Goal: Register for event/course

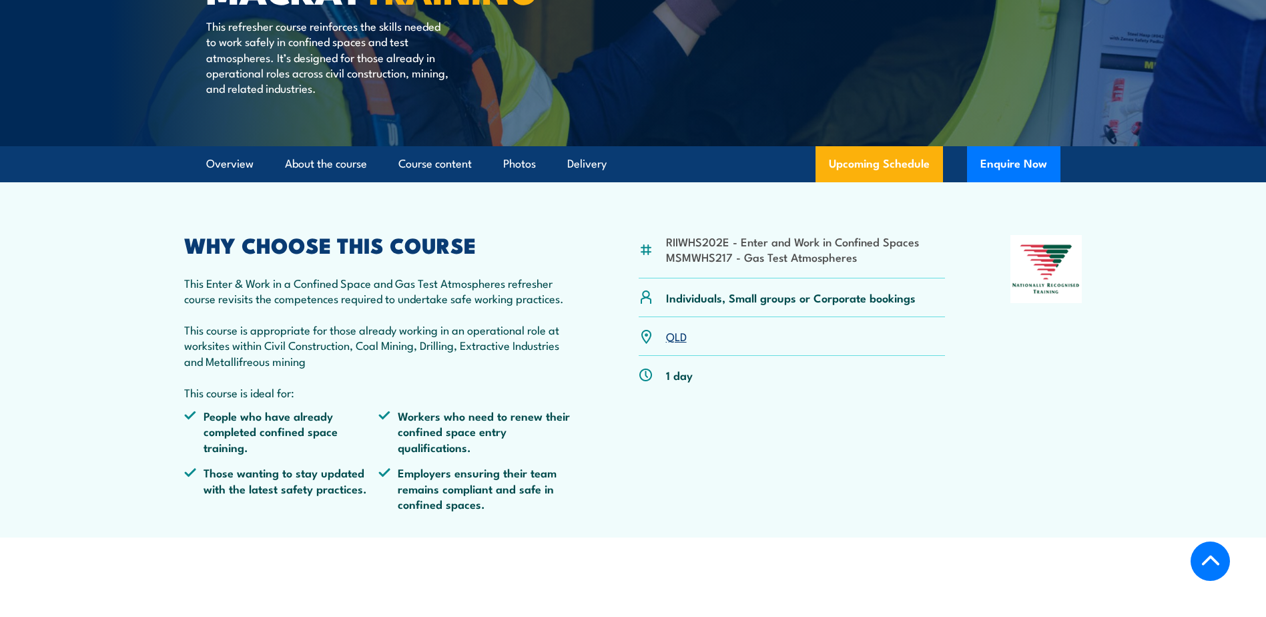
scroll to position [267, 0]
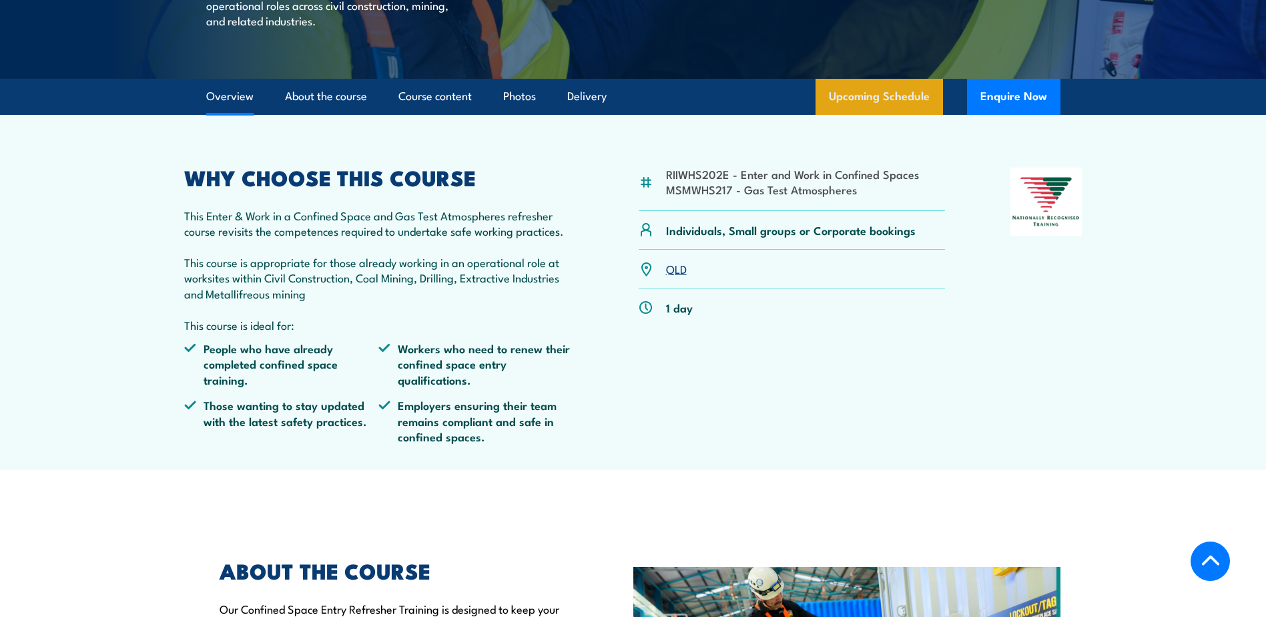
click at [880, 115] on link "Upcoming Schedule" at bounding box center [880, 97] width 128 height 36
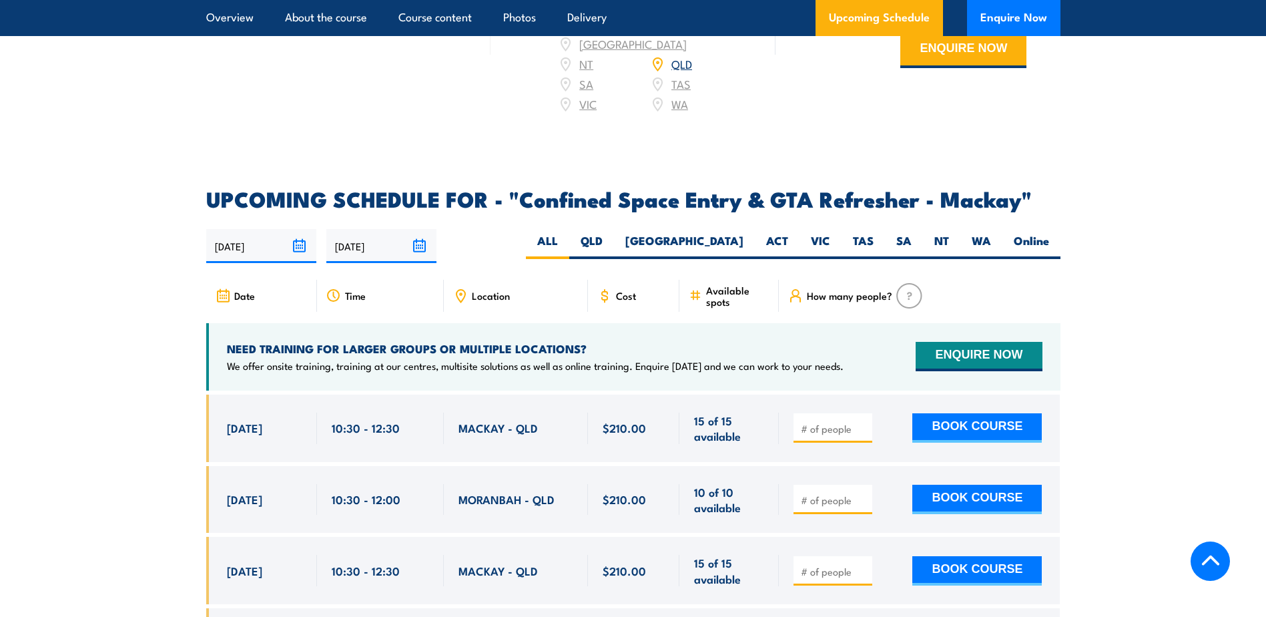
scroll to position [1970, 0]
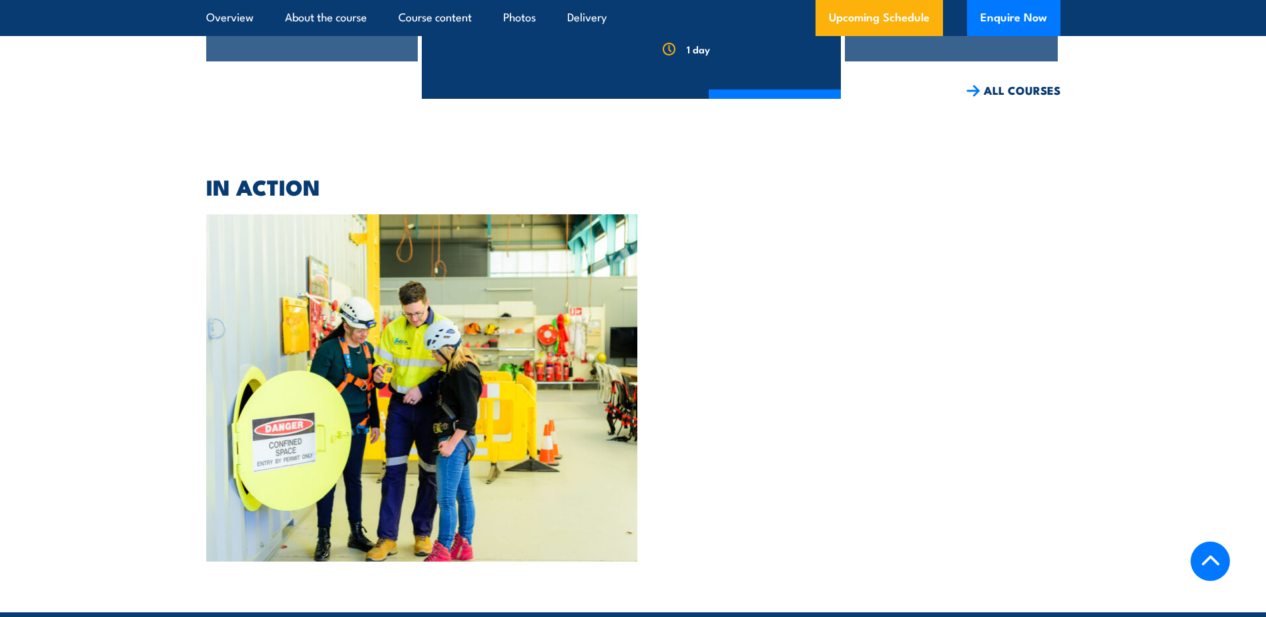
scroll to position [3271, 0]
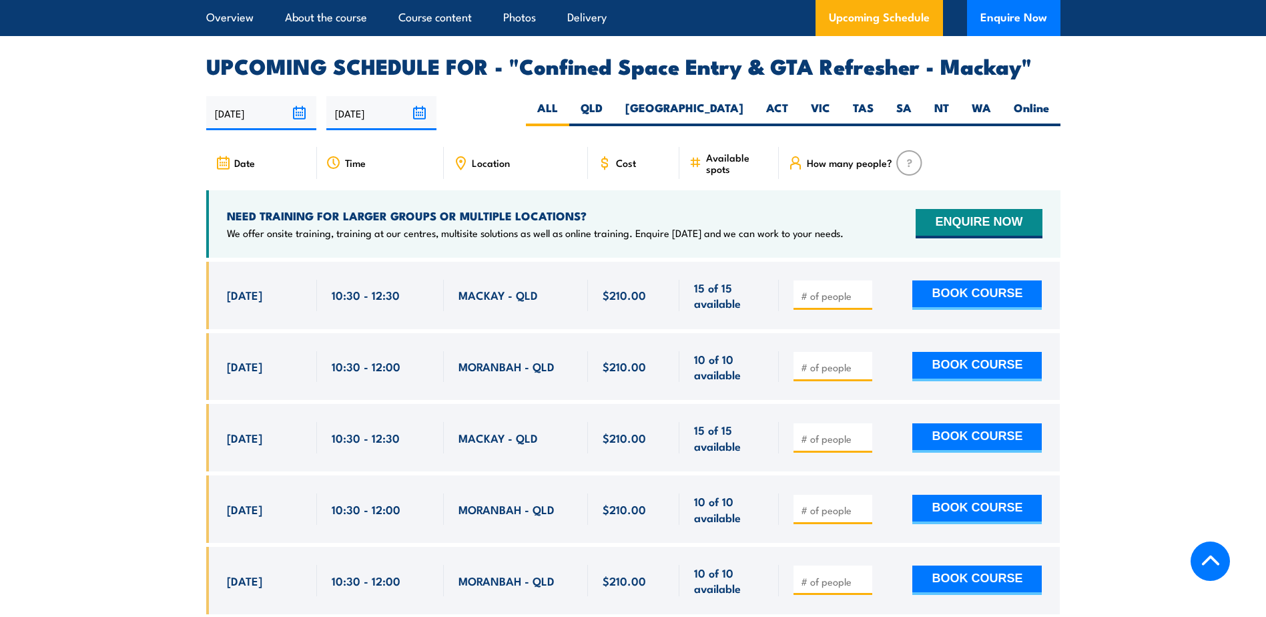
scroll to position [2128, 0]
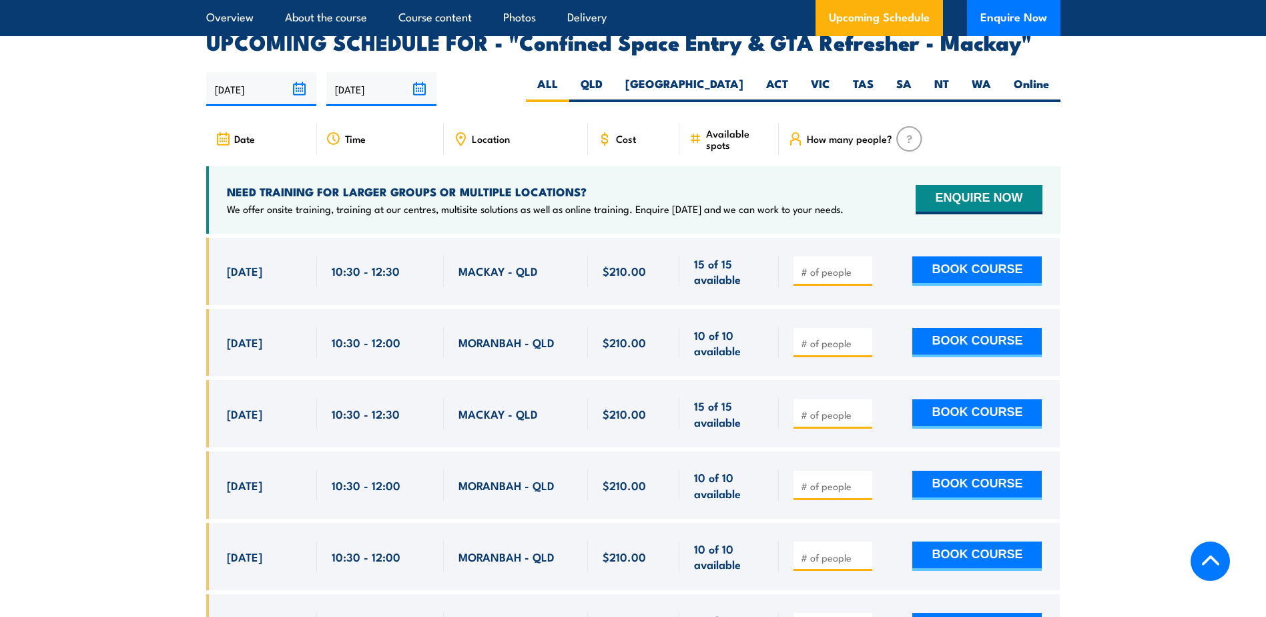
click at [262, 278] on span "3 Oct, 2025" at bounding box center [244, 270] width 35 height 15
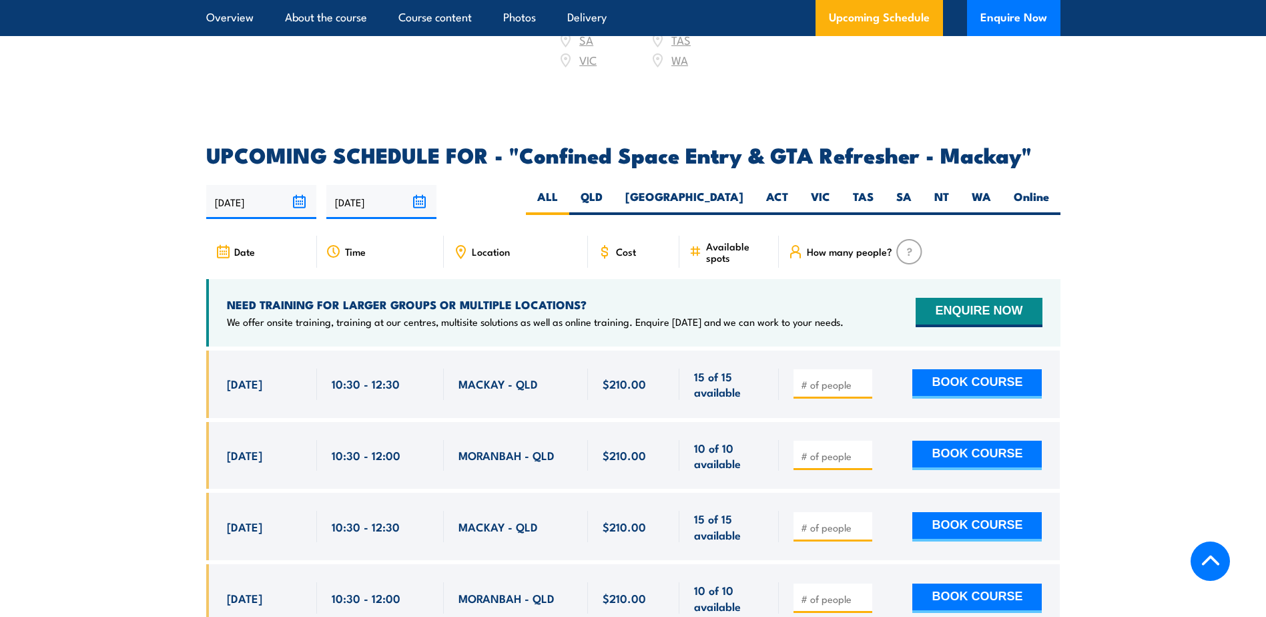
scroll to position [1994, 0]
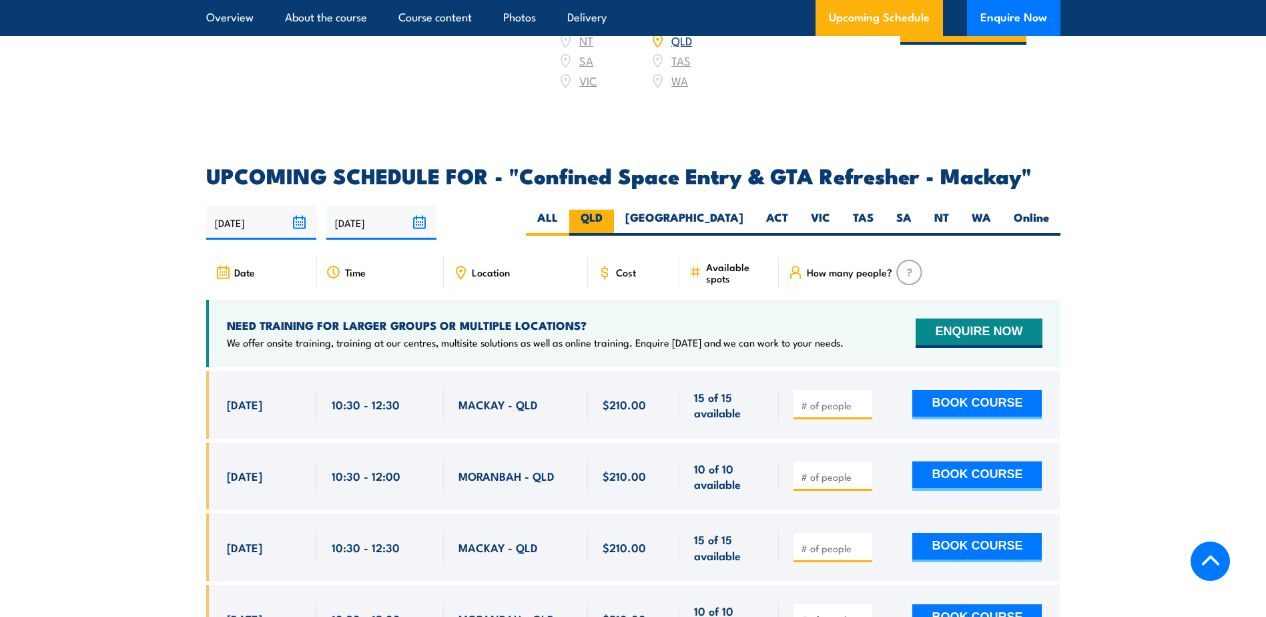
click at [614, 232] on label "QLD" at bounding box center [591, 223] width 45 height 26
click at [612, 218] on input "QLD" at bounding box center [607, 214] width 9 height 9
radio input "true"
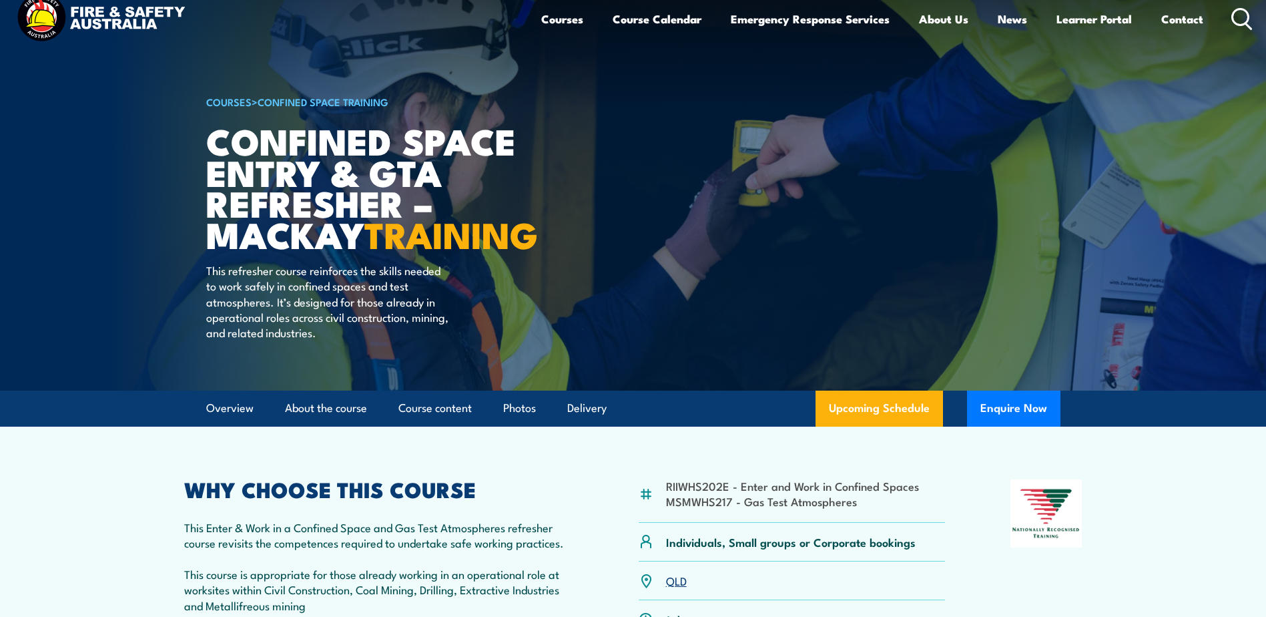
scroll to position [534, 0]
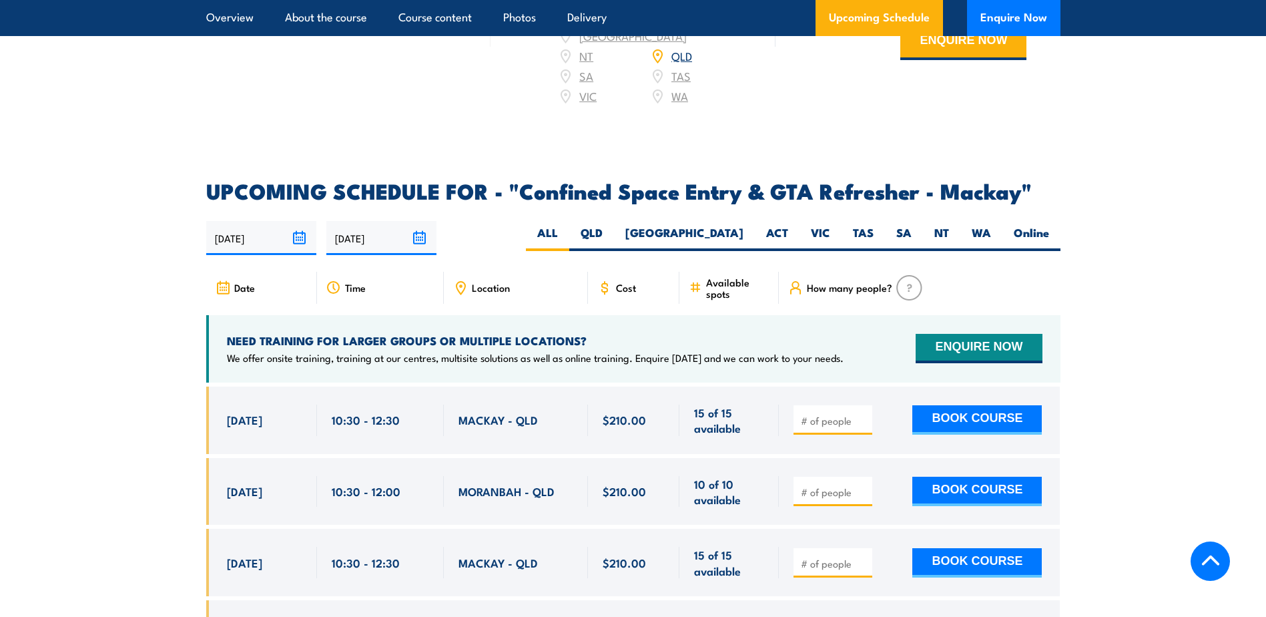
scroll to position [2003, 0]
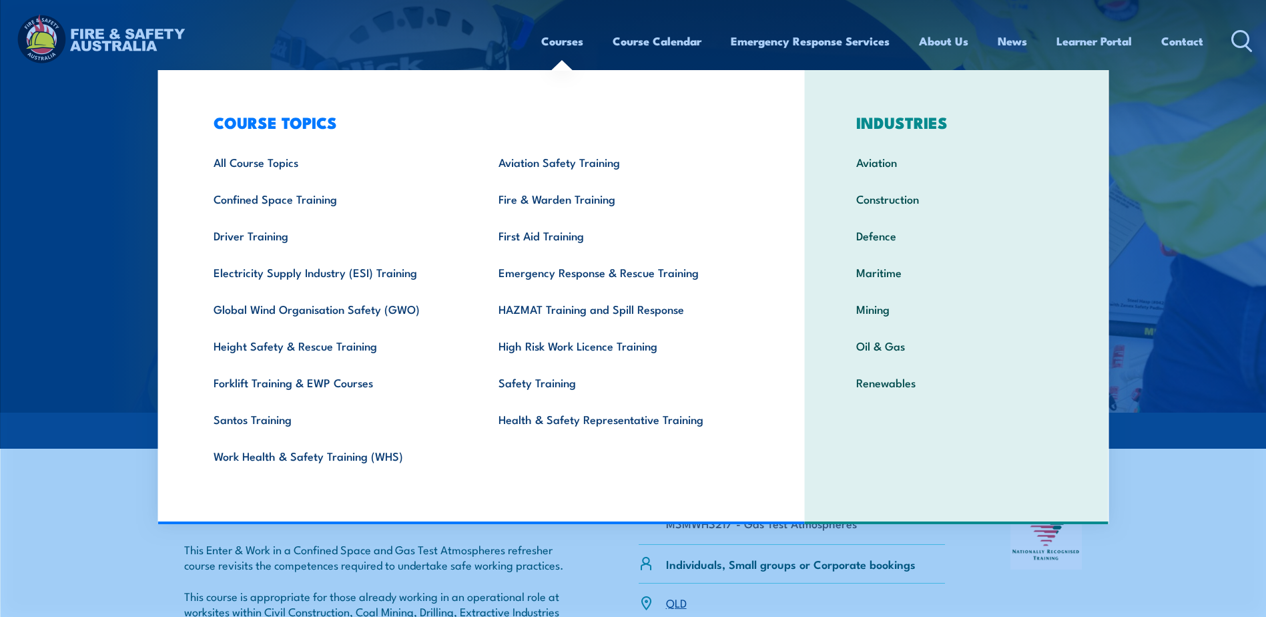
click at [572, 41] on link "Courses" at bounding box center [562, 40] width 42 height 35
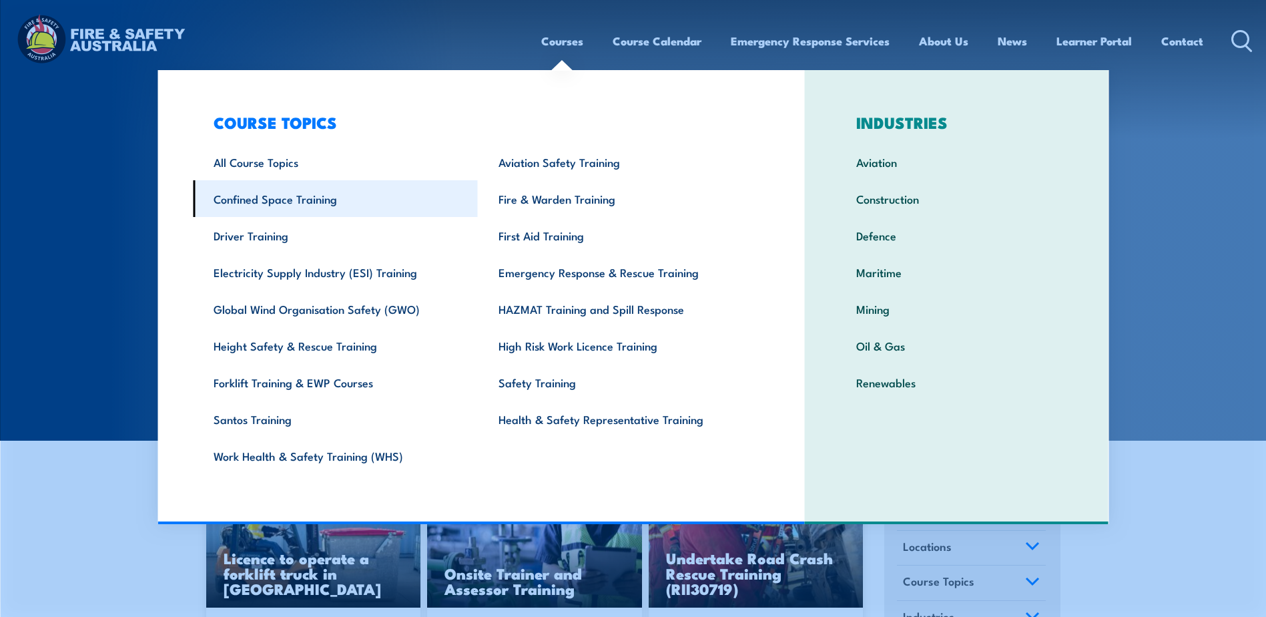
click at [274, 202] on link "Confined Space Training" at bounding box center [335, 198] width 285 height 37
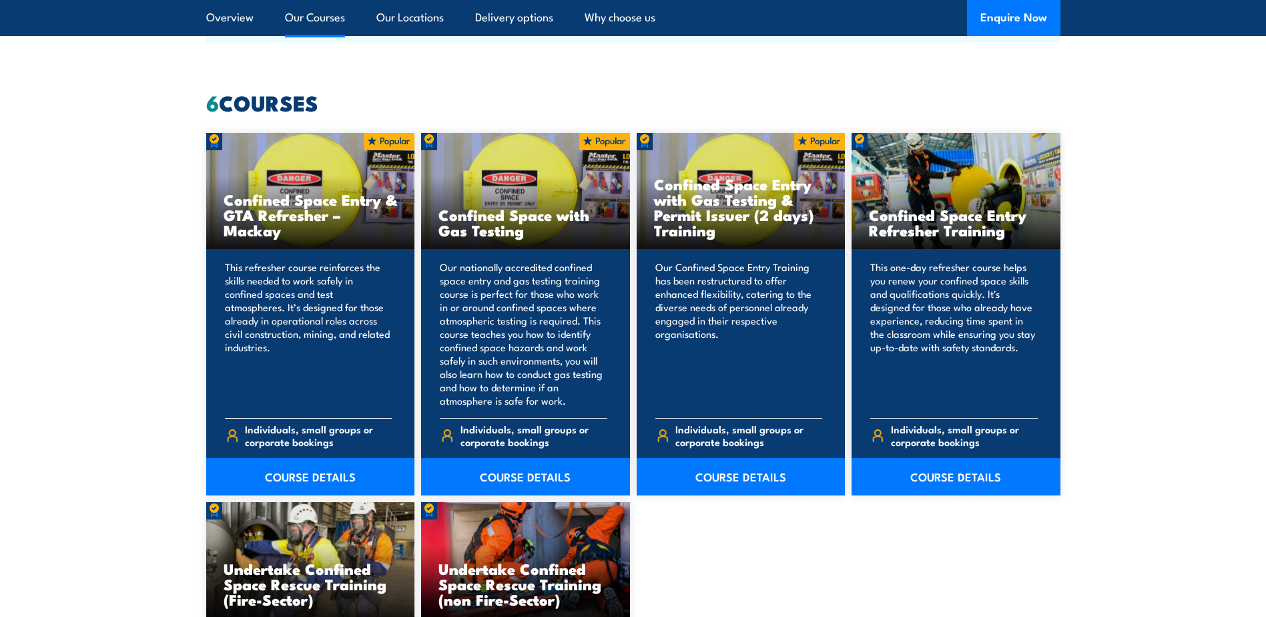
scroll to position [1001, 0]
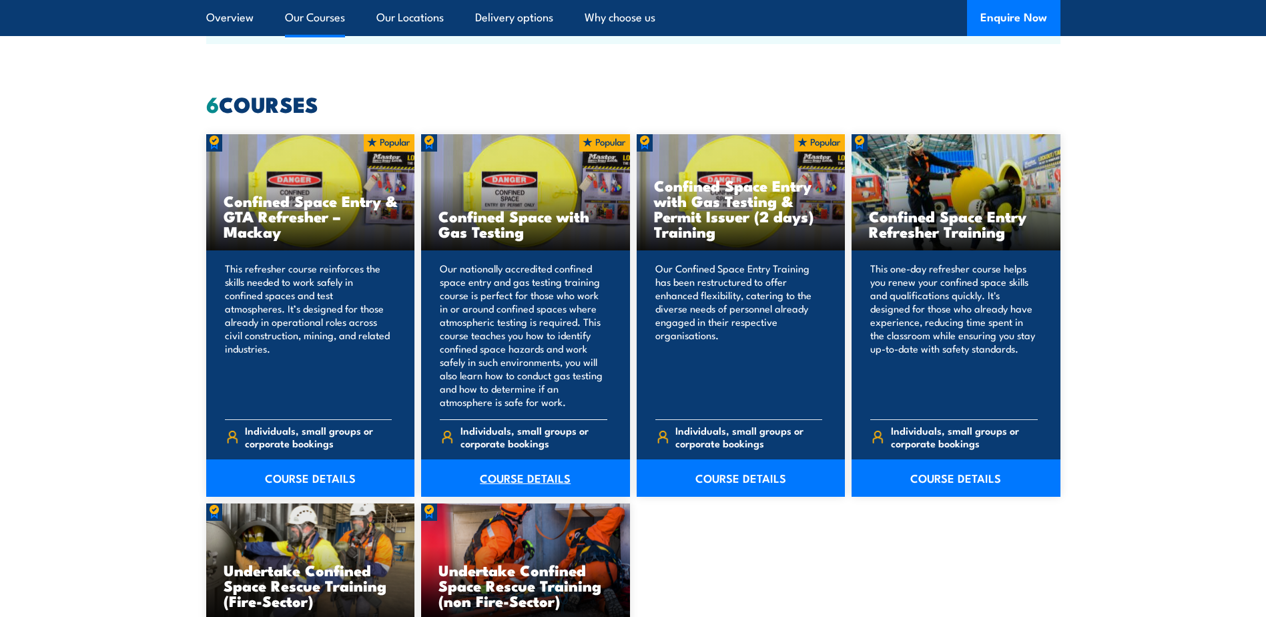
click at [515, 477] on link "COURSE DETAILS" at bounding box center [525, 477] width 209 height 37
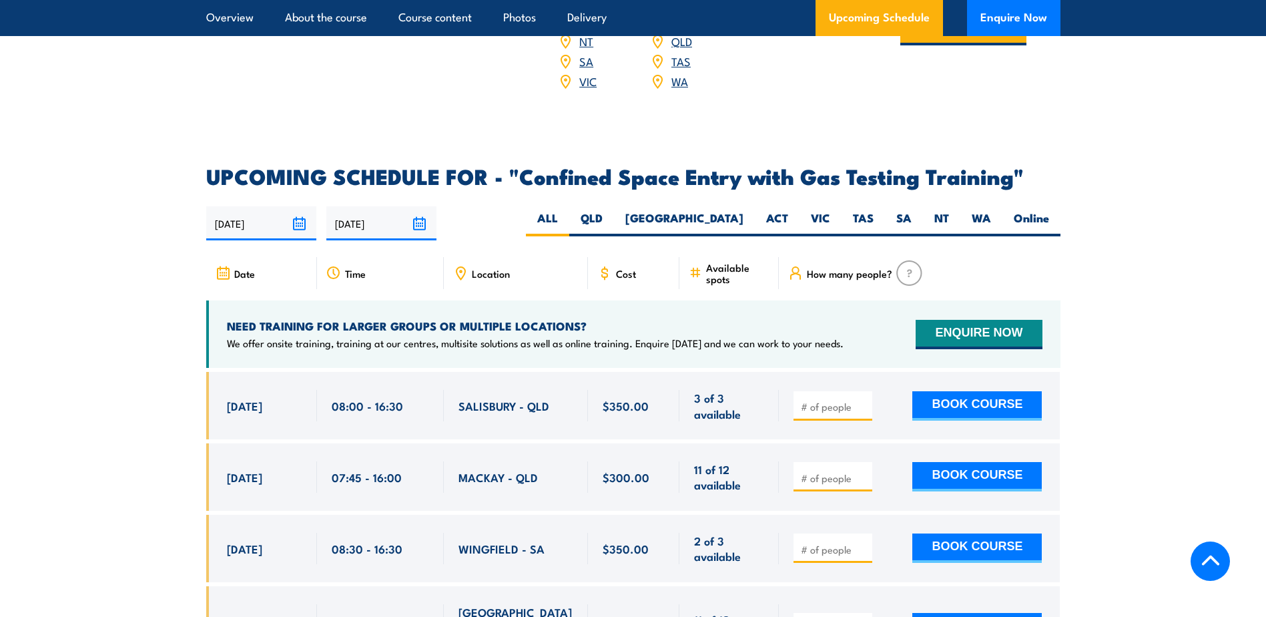
scroll to position [2337, 0]
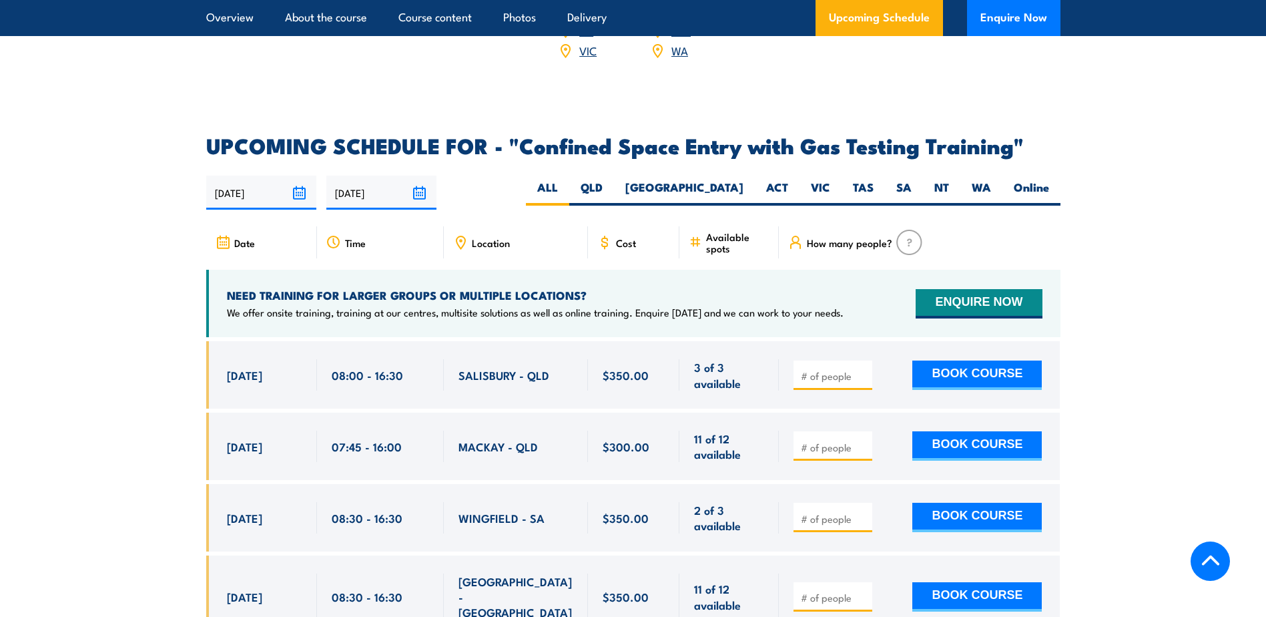
drag, startPoint x: 227, startPoint y: 443, endPoint x: 1075, endPoint y: 438, distance: 847.8
drag, startPoint x: 1075, startPoint y: 438, endPoint x: 1096, endPoint y: 454, distance: 26.7
drag, startPoint x: 228, startPoint y: 439, endPoint x: 749, endPoint y: 455, distance: 521.0
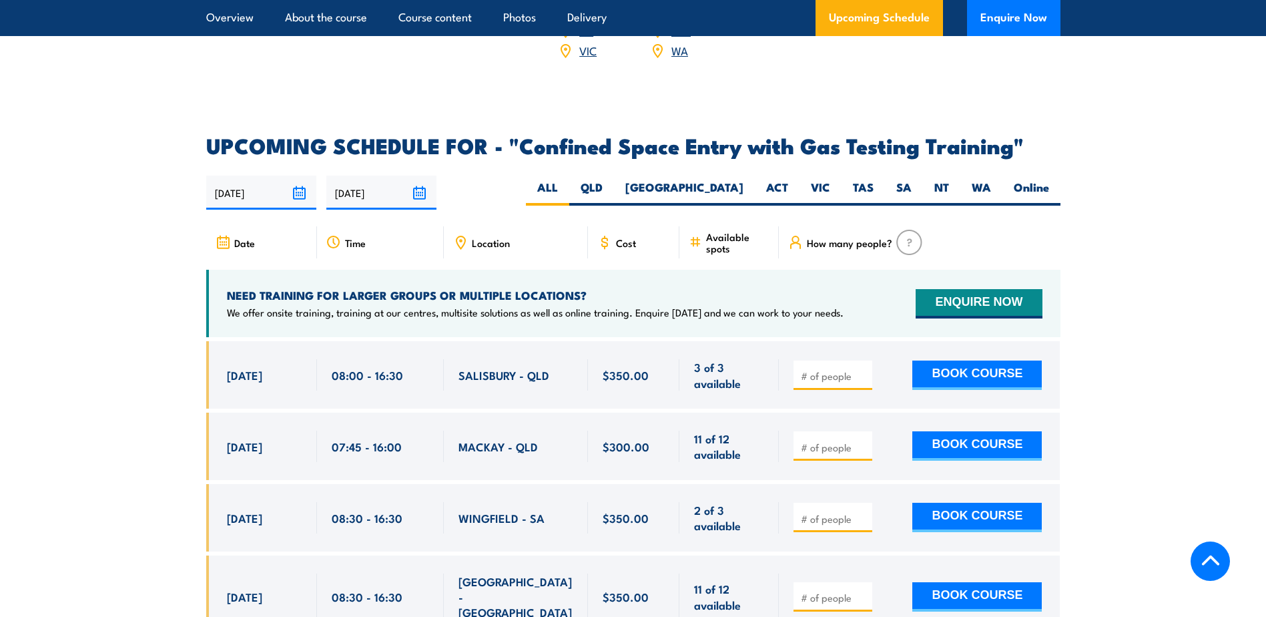
click at [749, 455] on div "25 Sep, 2025, 07:45 - 07:45" at bounding box center [633, 446] width 854 height 67
drag, startPoint x: 228, startPoint y: 439, endPoint x: 748, endPoint y: 449, distance: 520.1
click at [748, 449] on div "[DATE] 07:45 - 07:45" at bounding box center [633, 446] width 854 height 67
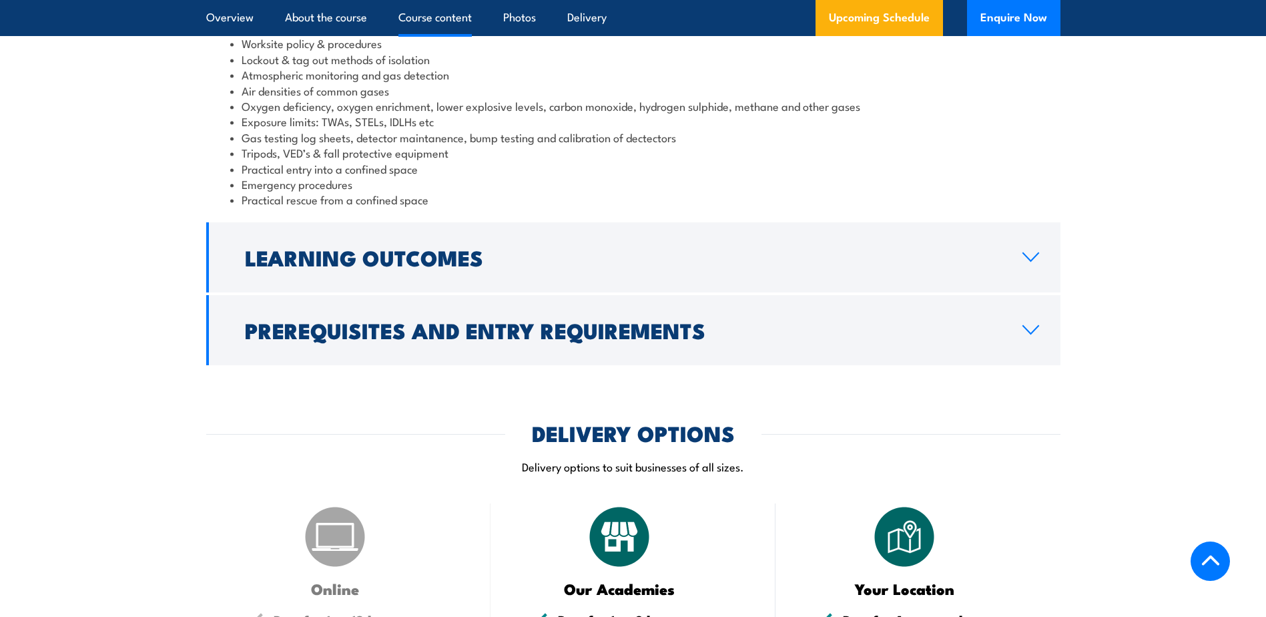
scroll to position [1535, 0]
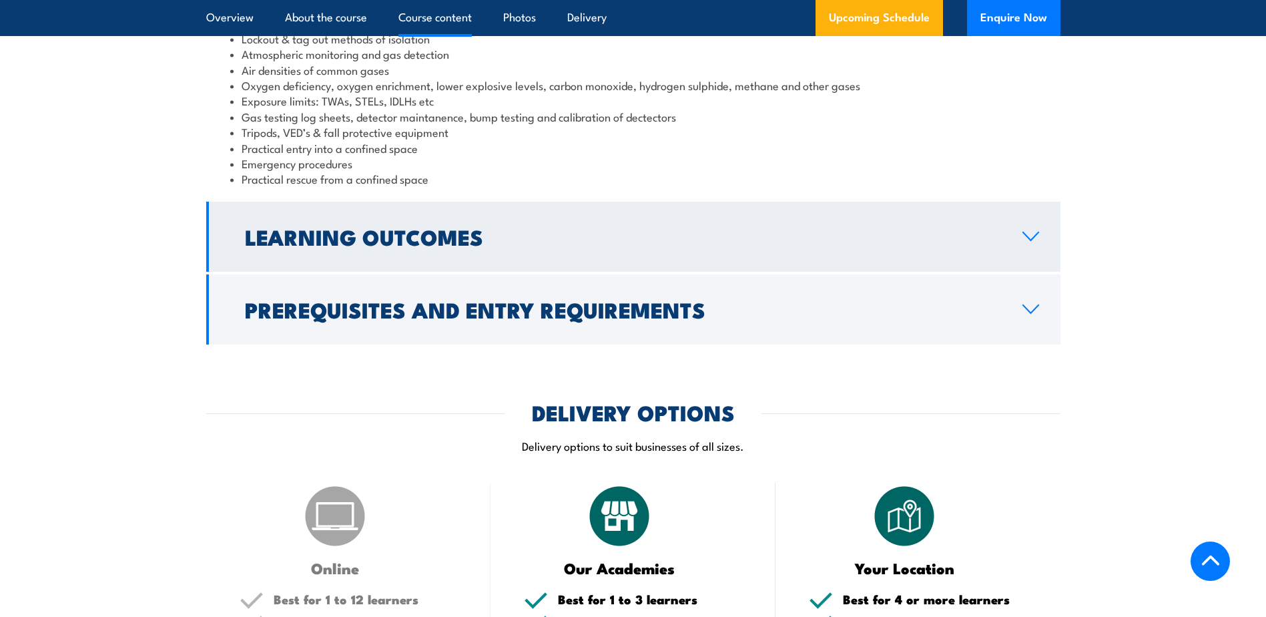
click at [1033, 242] on icon at bounding box center [1031, 236] width 18 height 11
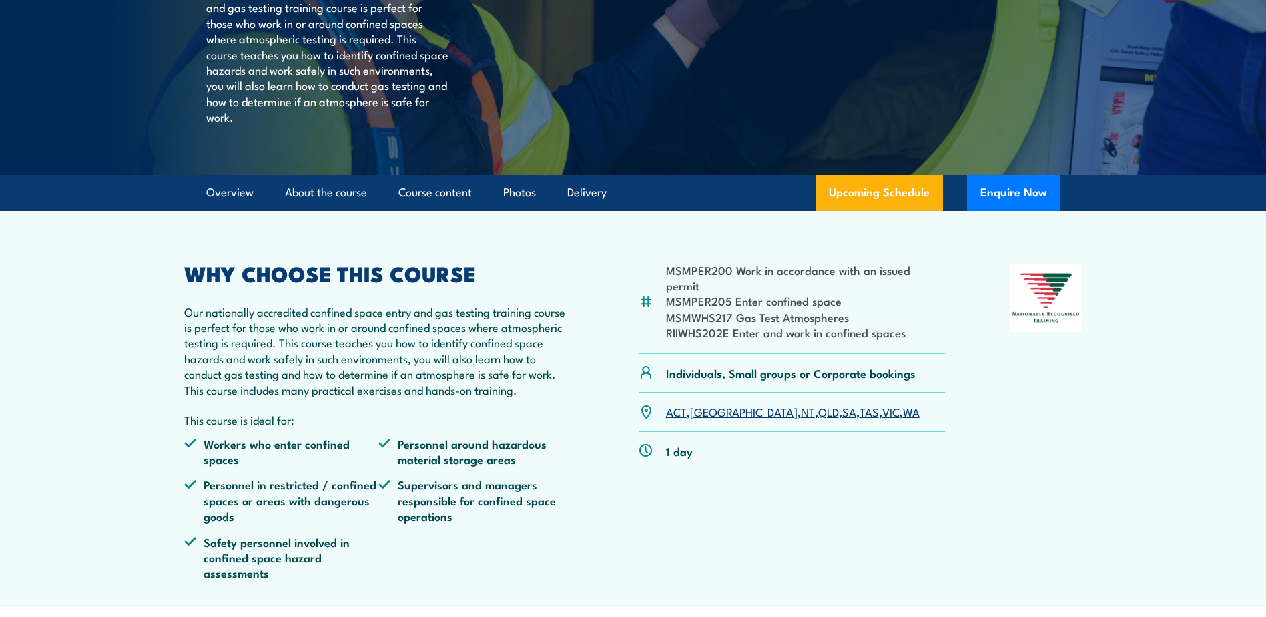
scroll to position [0, 0]
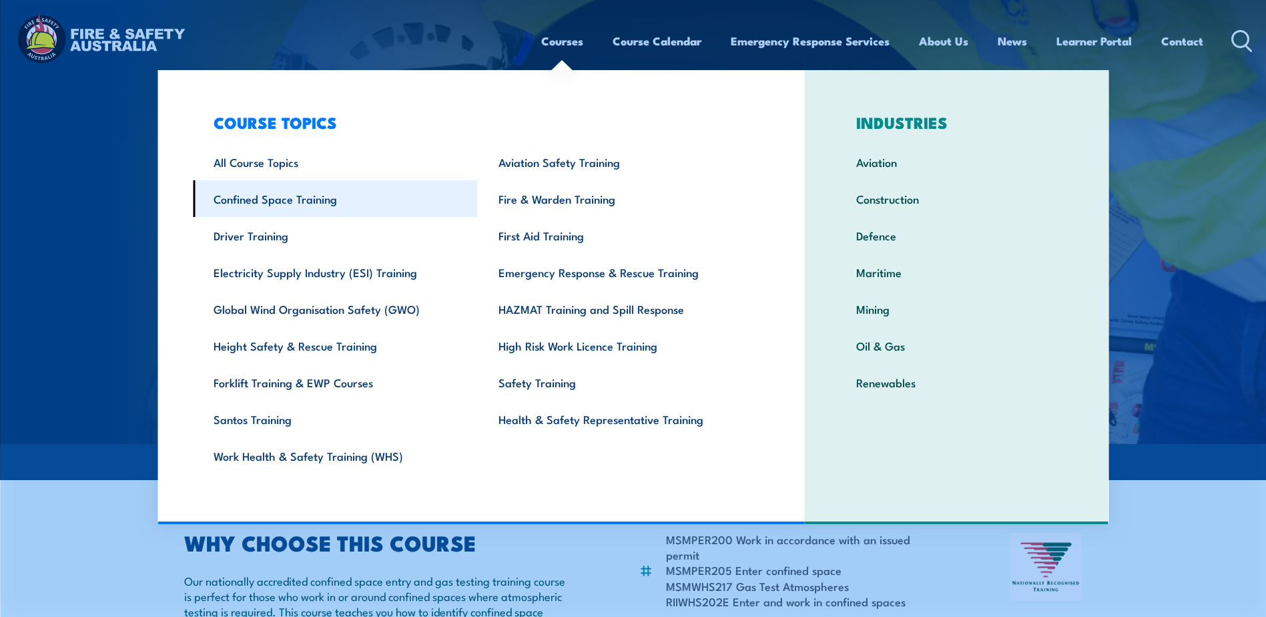
click at [288, 201] on link "Confined Space Training" at bounding box center [335, 198] width 285 height 37
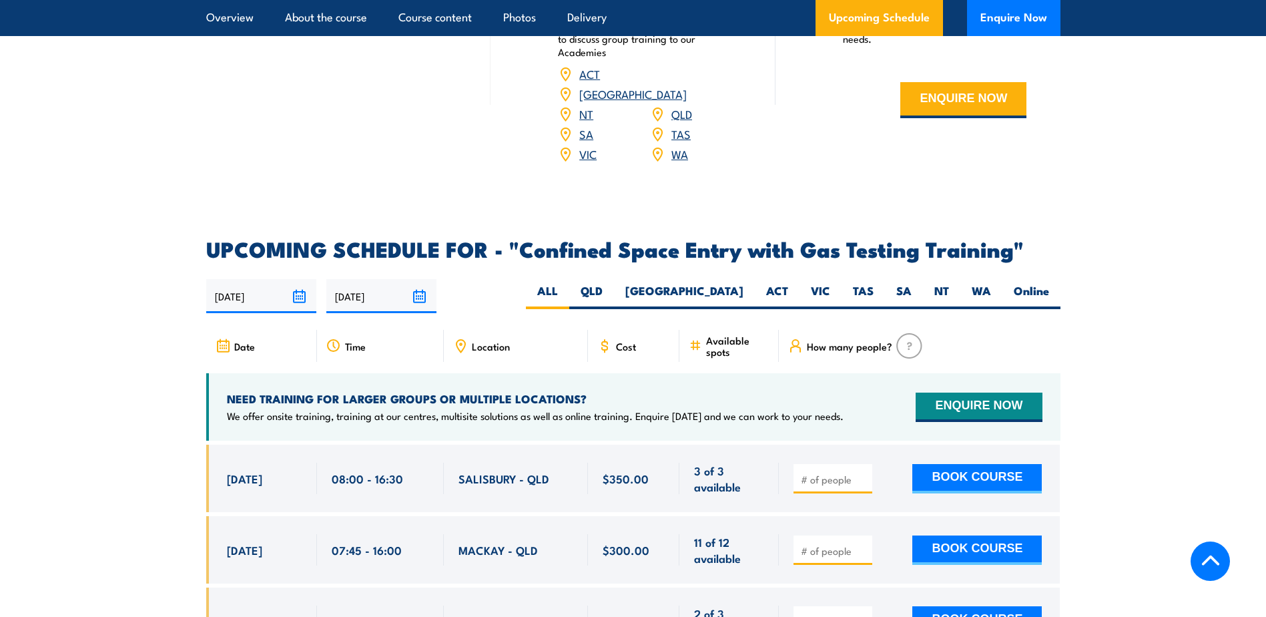
scroll to position [2203, 0]
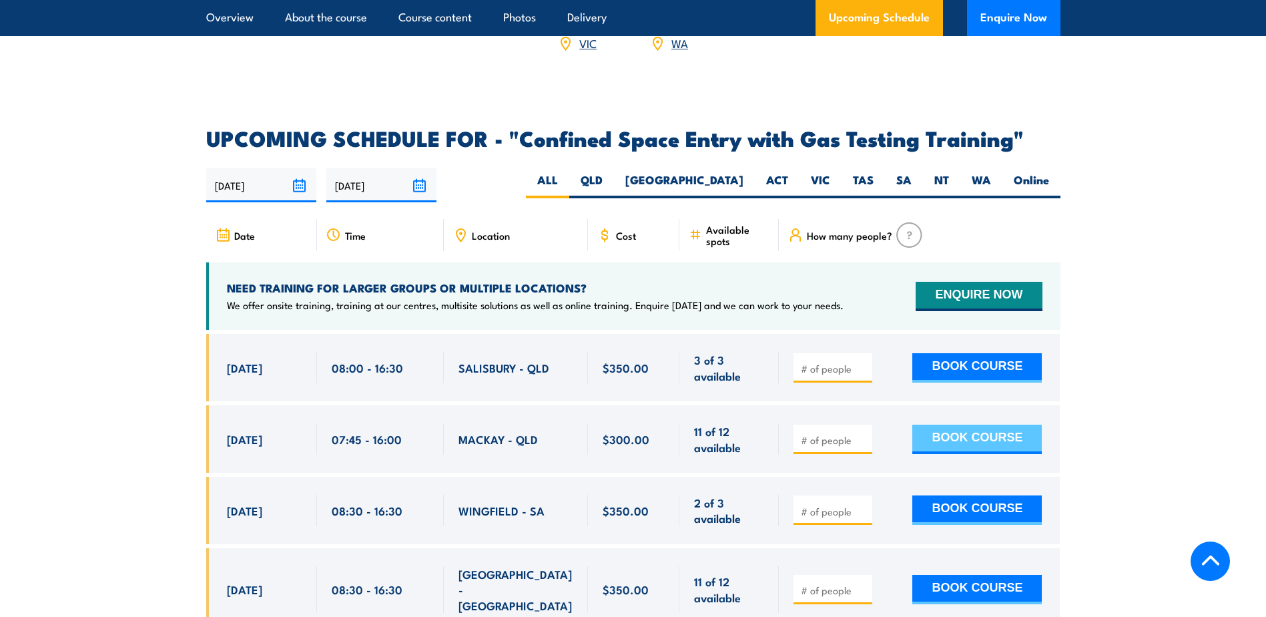
click at [1019, 437] on button "BOOK COURSE" at bounding box center [978, 439] width 130 height 29
click at [814, 434] on input "number" at bounding box center [834, 439] width 67 height 13
type input "1"
drag, startPoint x: 1142, startPoint y: 457, endPoint x: 1134, endPoint y: 455, distance: 7.6
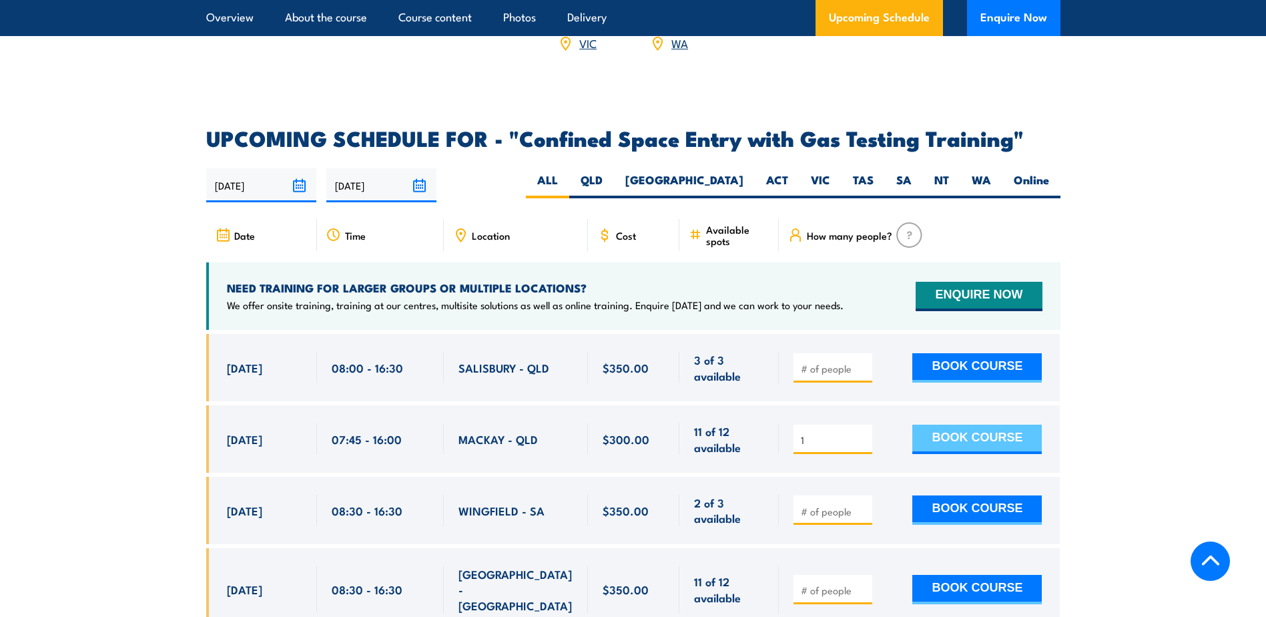
click at [936, 434] on button "BOOK COURSE" at bounding box center [978, 439] width 130 height 29
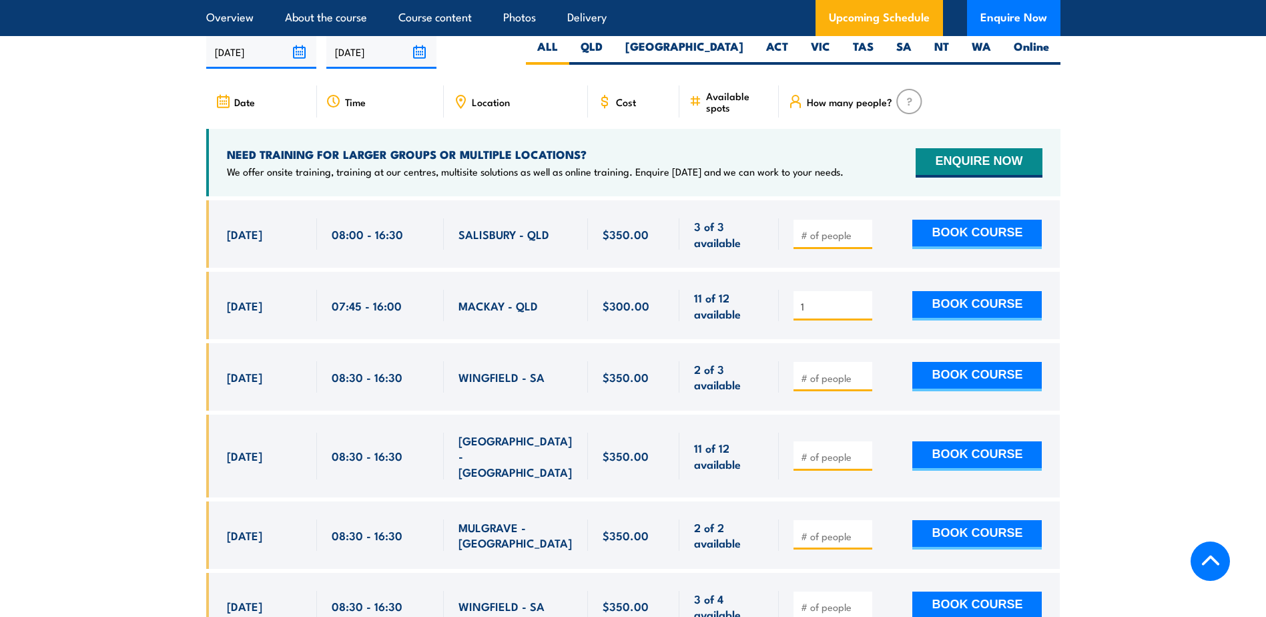
scroll to position [2270, 0]
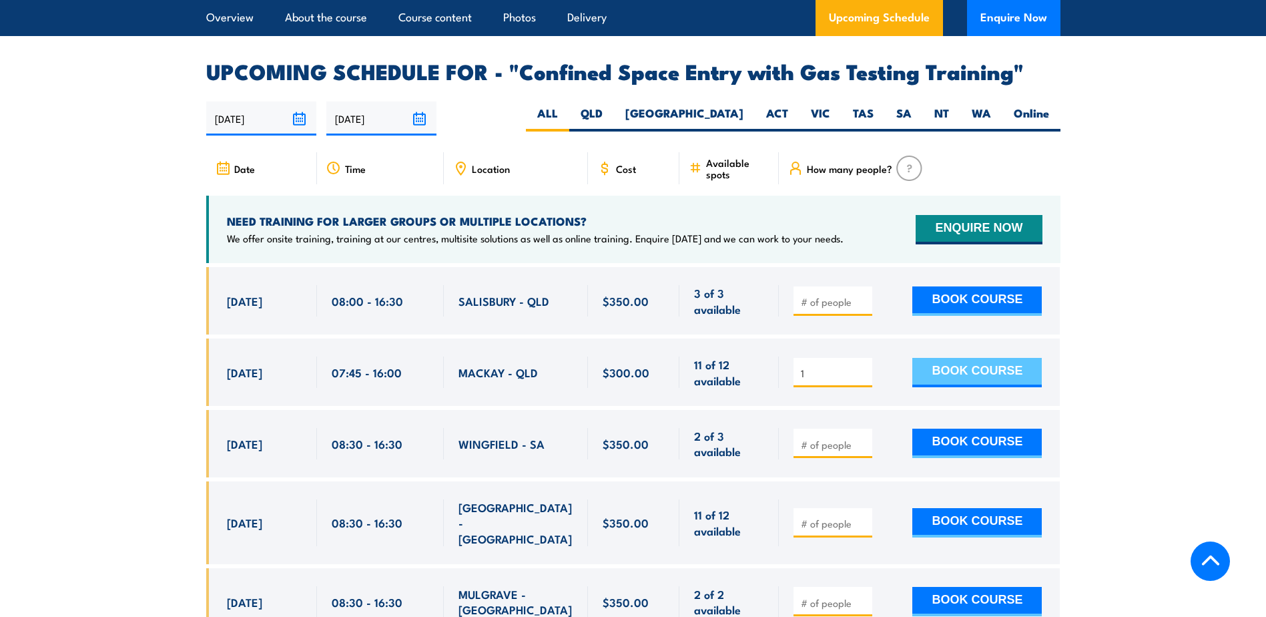
click at [943, 371] on button "BOOK COURSE" at bounding box center [978, 372] width 130 height 29
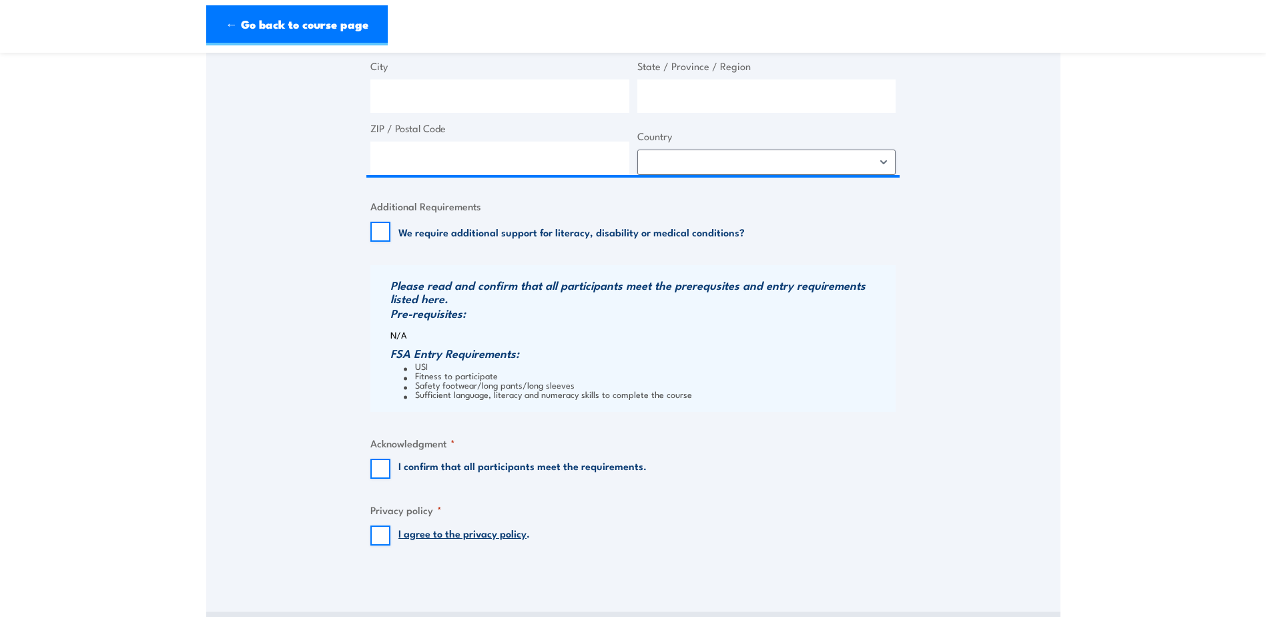
scroll to position [868, 0]
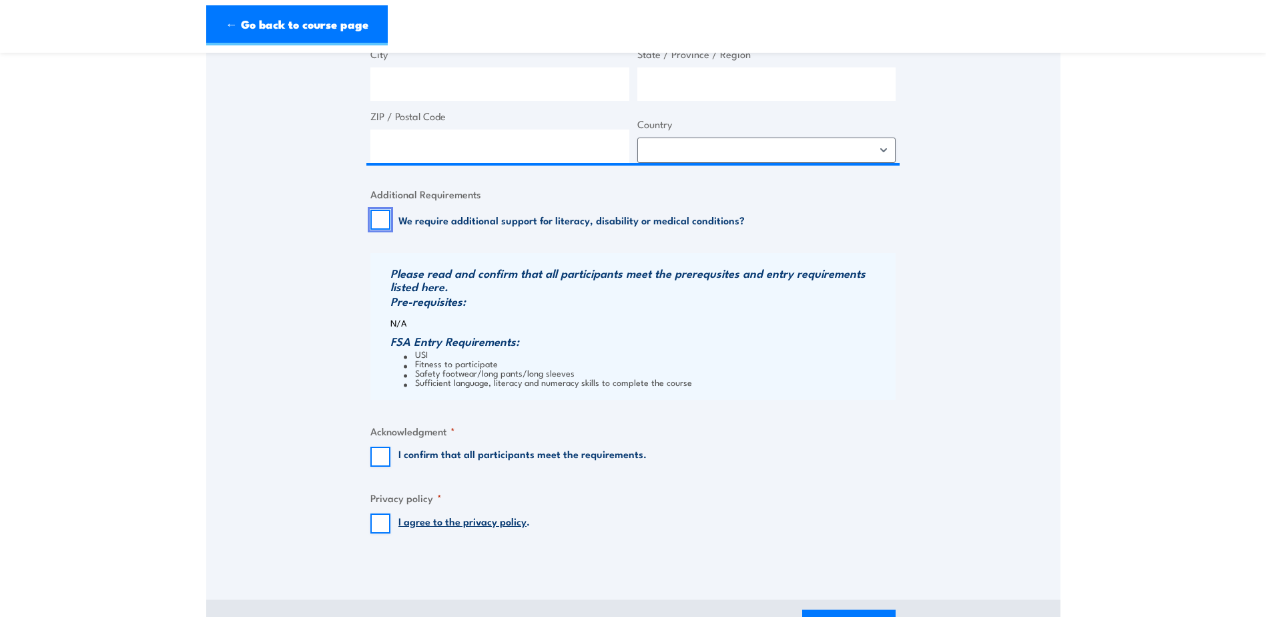
click at [379, 226] on input "We require additional support for literacy, disability or medical conditions?" at bounding box center [381, 220] width 20 height 20
checkbox input "false"
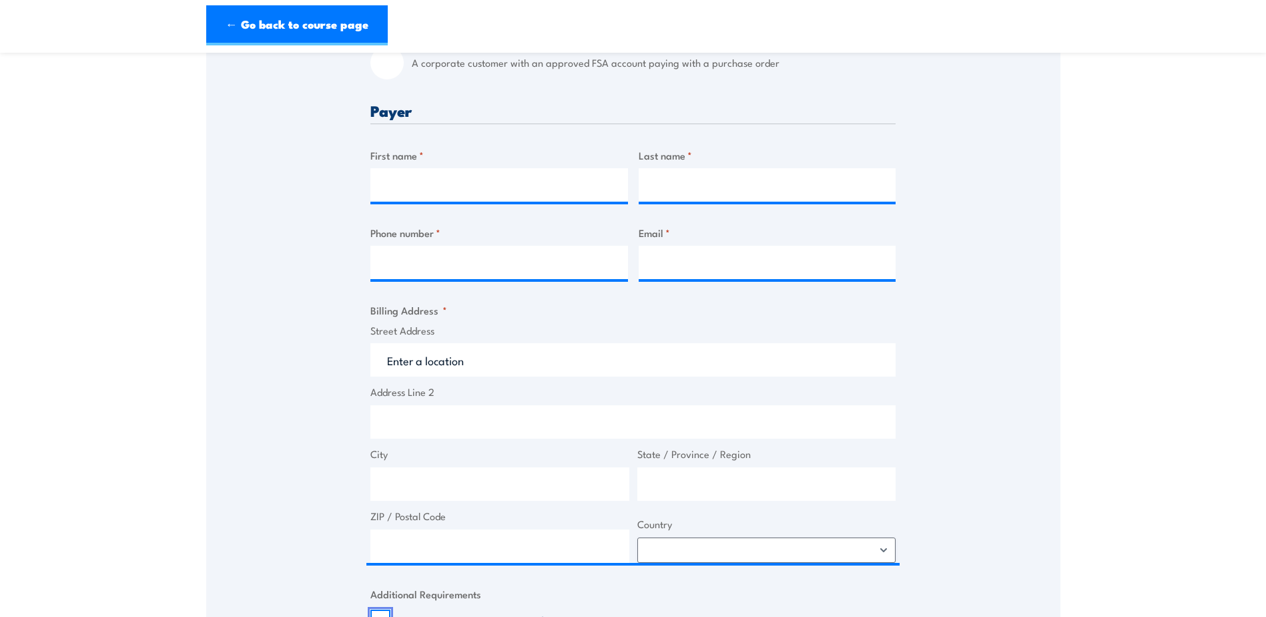
scroll to position [467, 0]
click at [476, 192] on input "First name *" at bounding box center [500, 185] width 258 height 33
type input "Thomas"
type input "Ebsworth"
type input "0413440449"
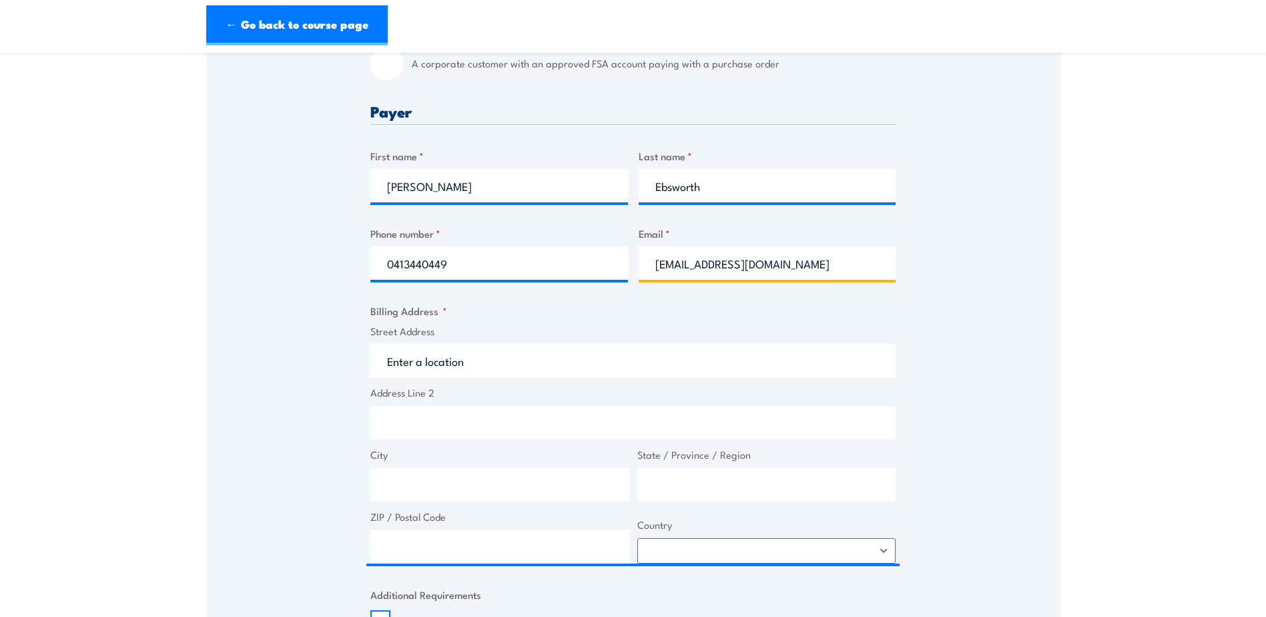
type input "thomasebsworth@hotmail.com"
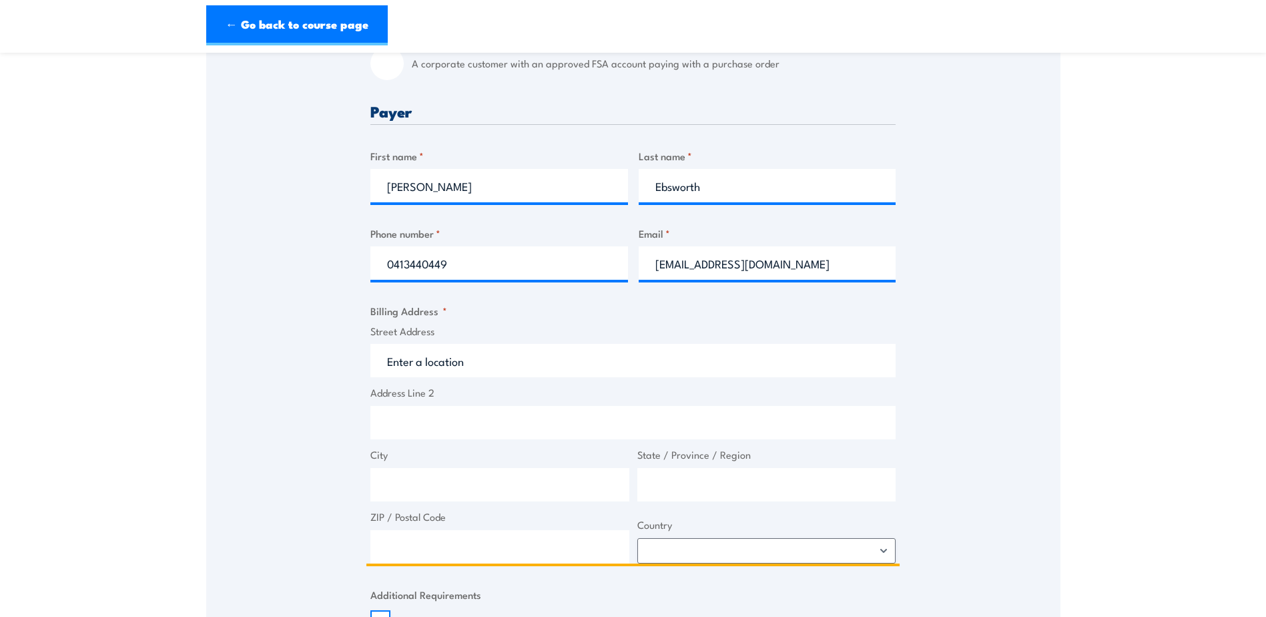
click at [427, 366] on input "Street Address" at bounding box center [633, 360] width 525 height 33
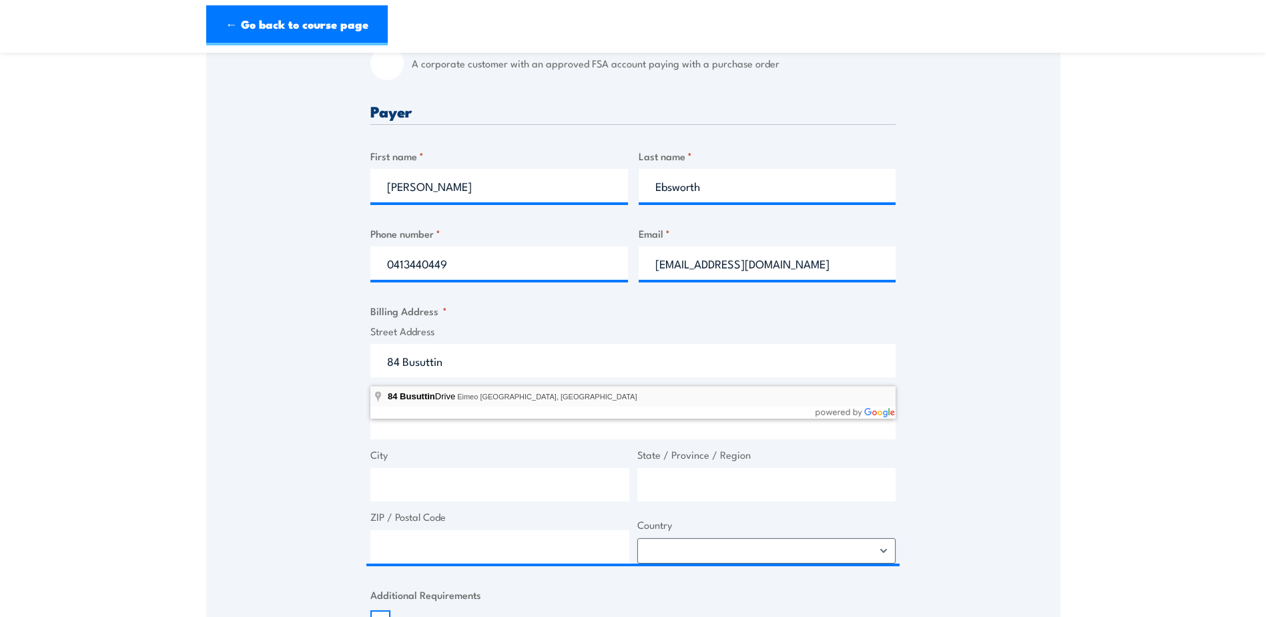
type input "84 Busuttin Drive, Eimeo QLD, Australia"
type input "84 Busuttin Dr"
type input "Eimeo"
type input "Queensland"
type input "4740"
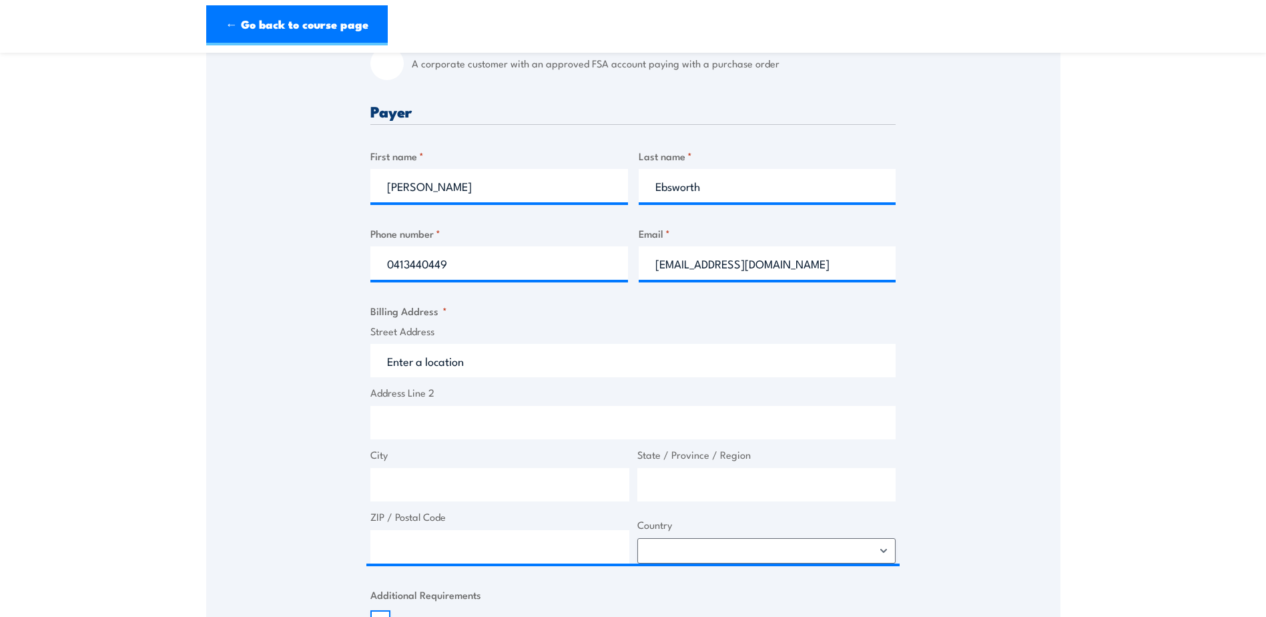
select select "Australia"
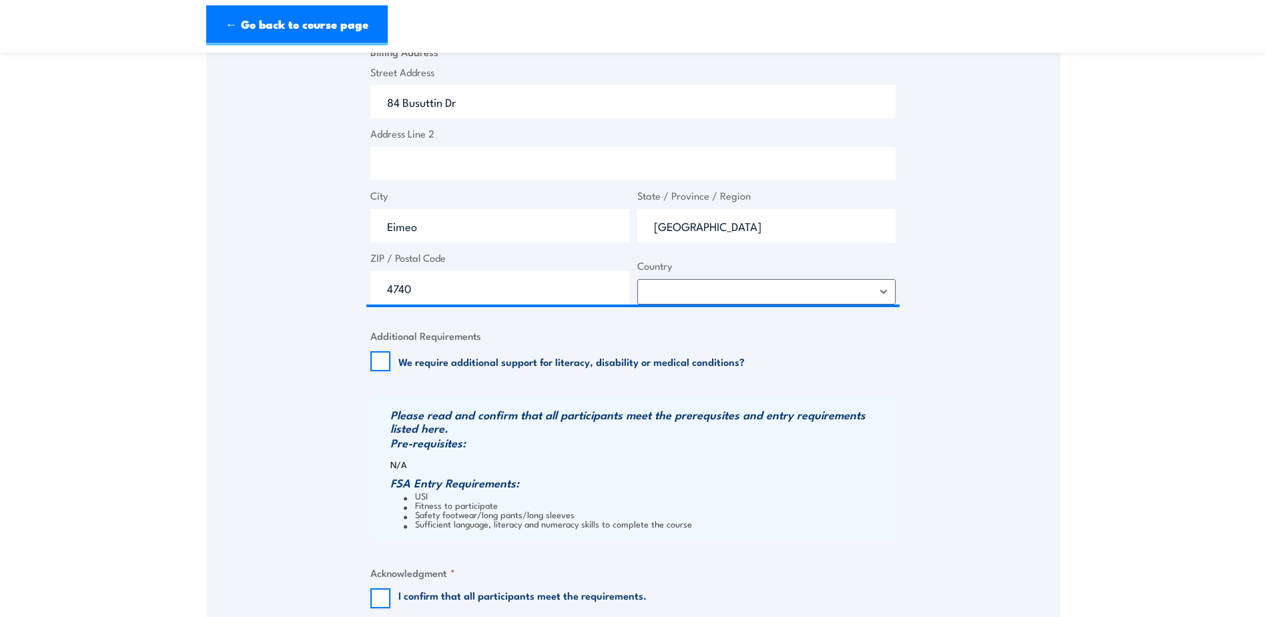
scroll to position [734, 0]
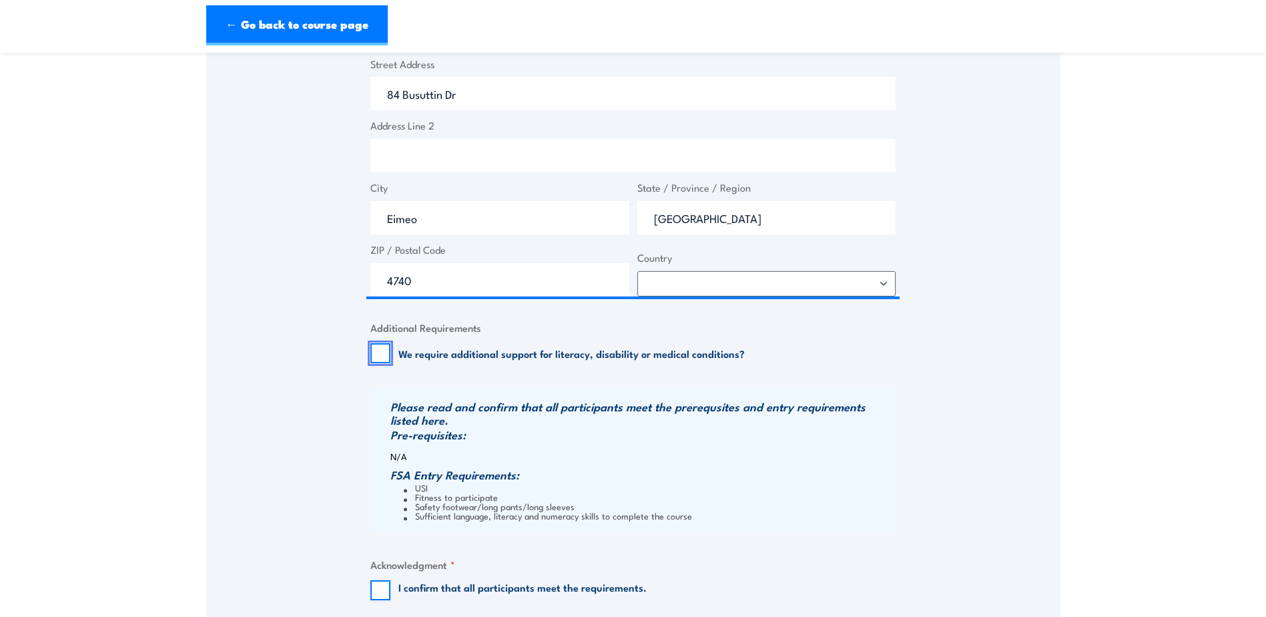
click at [377, 363] on input "We require additional support for literacy, disability or medical conditions?" at bounding box center [381, 353] width 20 height 20
checkbox input "false"
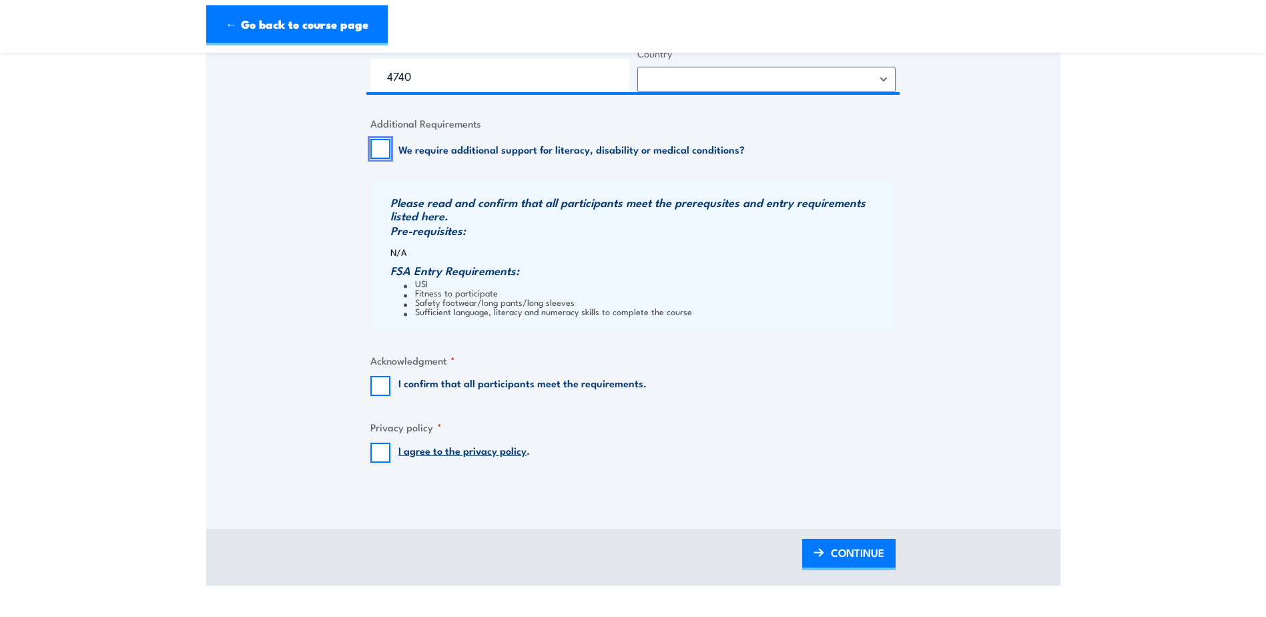
scroll to position [1001, 0]
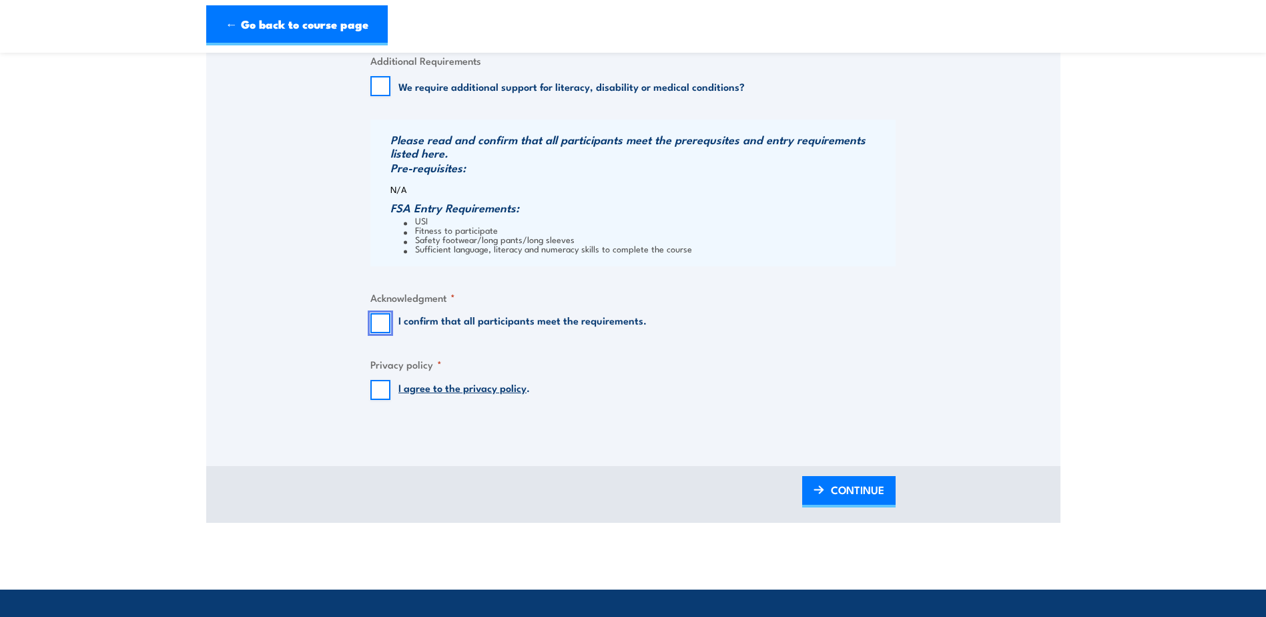
drag, startPoint x: 383, startPoint y: 331, endPoint x: 380, endPoint y: 363, distance: 32.2
click at [382, 331] on input "I confirm that all participants meet the requirements." at bounding box center [381, 323] width 20 height 20
checkbox input "true"
click at [383, 393] on input "I agree to the privacy policy ." at bounding box center [381, 390] width 20 height 20
checkbox input "true"
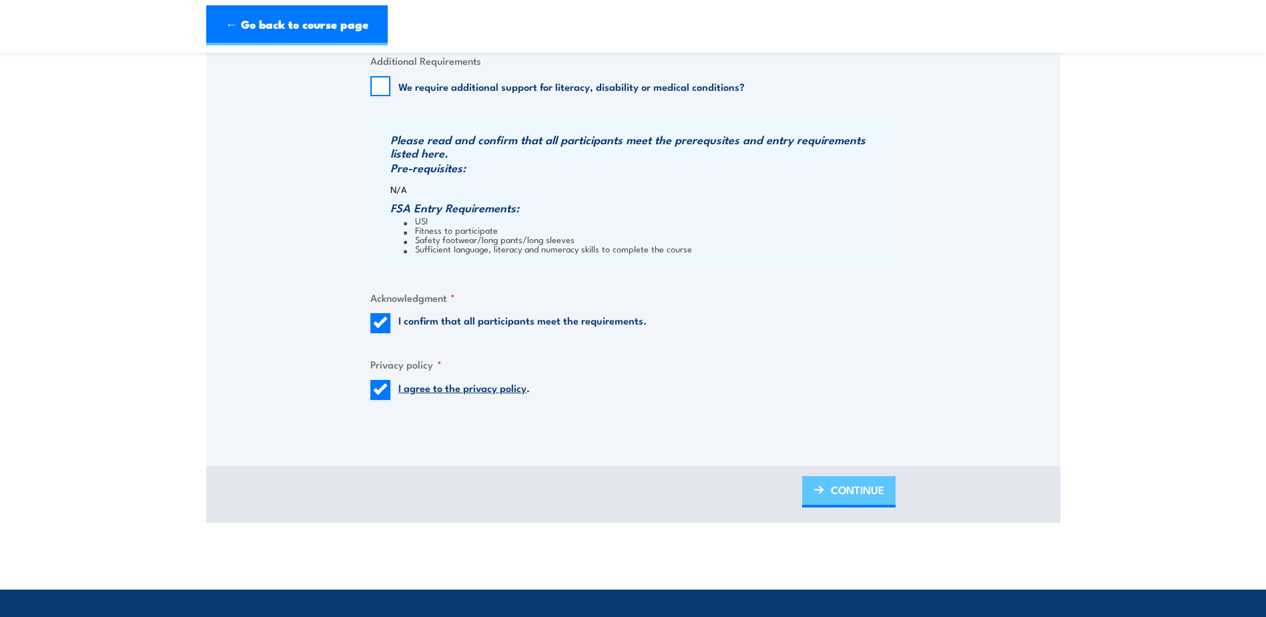
click at [854, 494] on span "CONTINUE" at bounding box center [857, 489] width 53 height 35
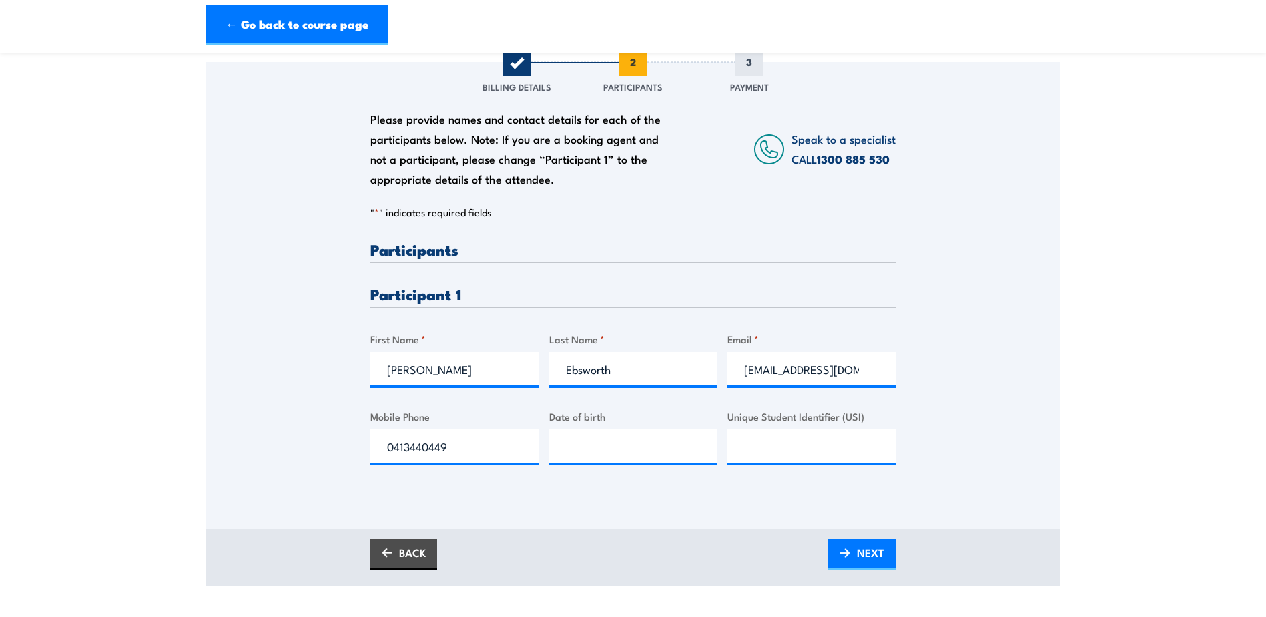
scroll to position [200, 0]
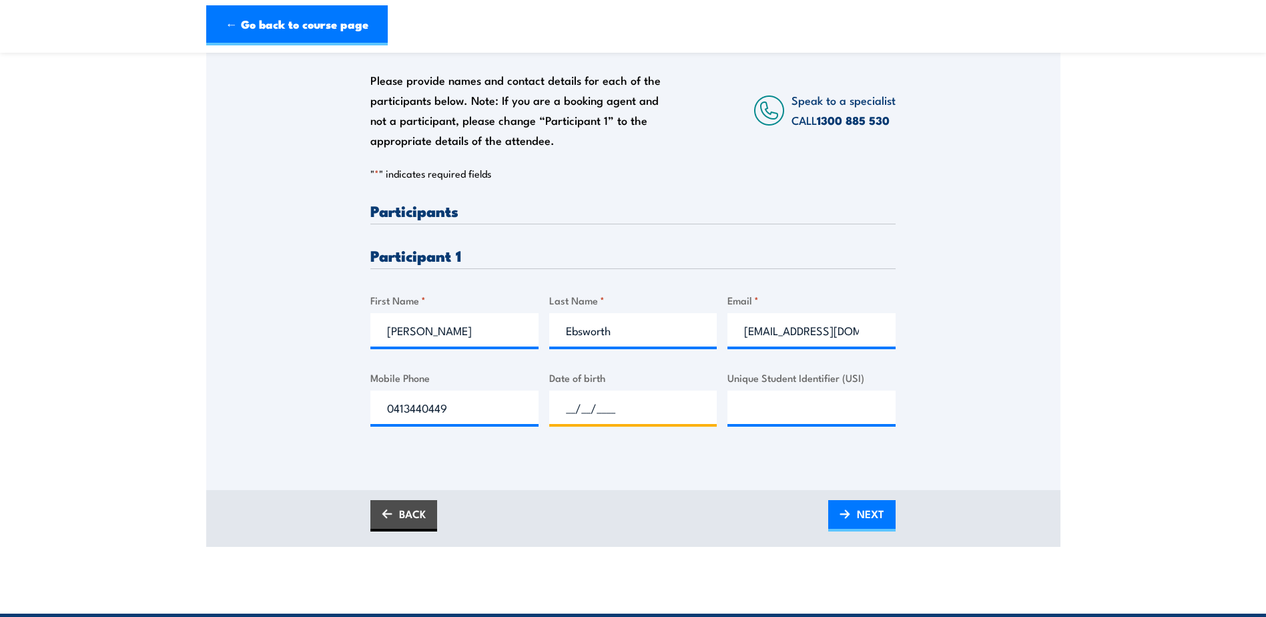
click at [601, 419] on input "__/__/____" at bounding box center [633, 407] width 168 height 33
type input "15/07/1987"
click at [738, 418] on input "Unique Student Identifier (USI)" at bounding box center [812, 407] width 168 height 33
click at [749, 414] on input "Unique Student Identifier (USI)" at bounding box center [812, 407] width 168 height 33
paste input "4P2NBMATH9"
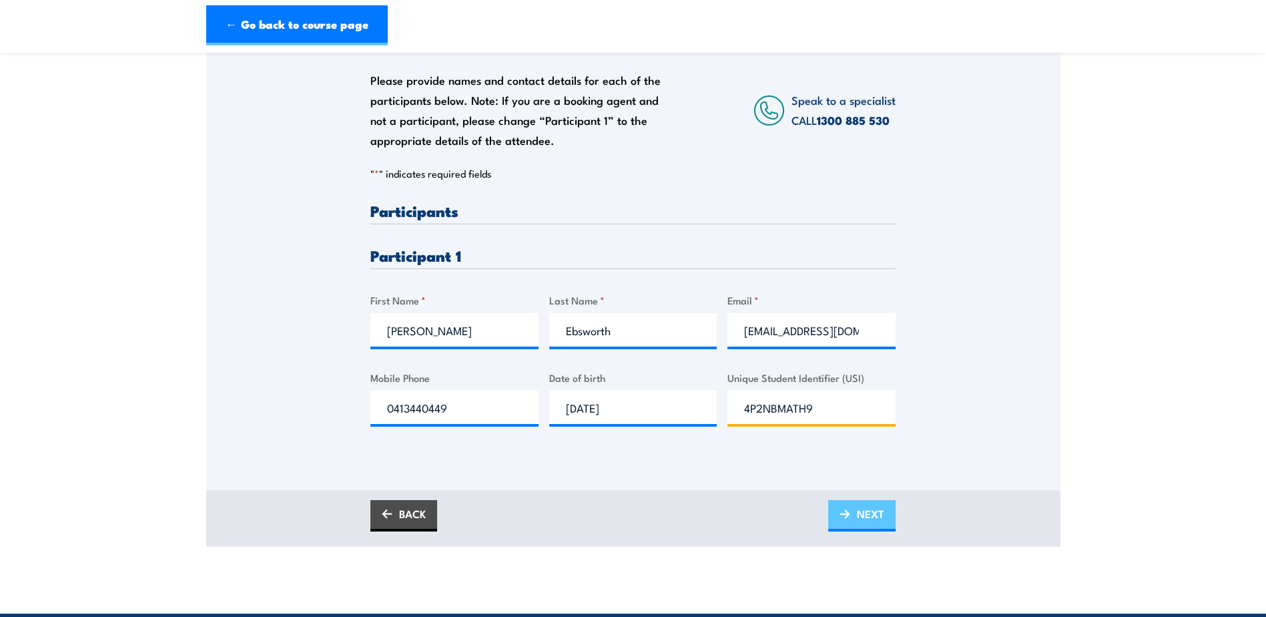
type input "4P2NBMATH9"
click at [868, 523] on span "NEXT" at bounding box center [870, 513] width 27 height 35
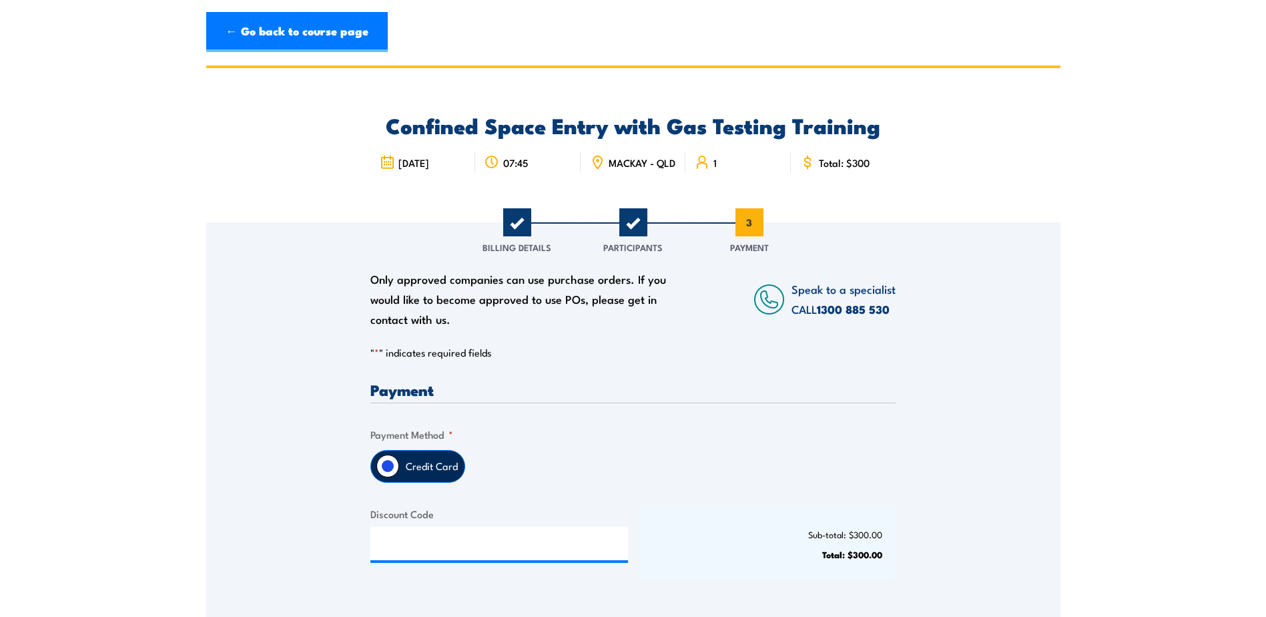
scroll to position [0, 0]
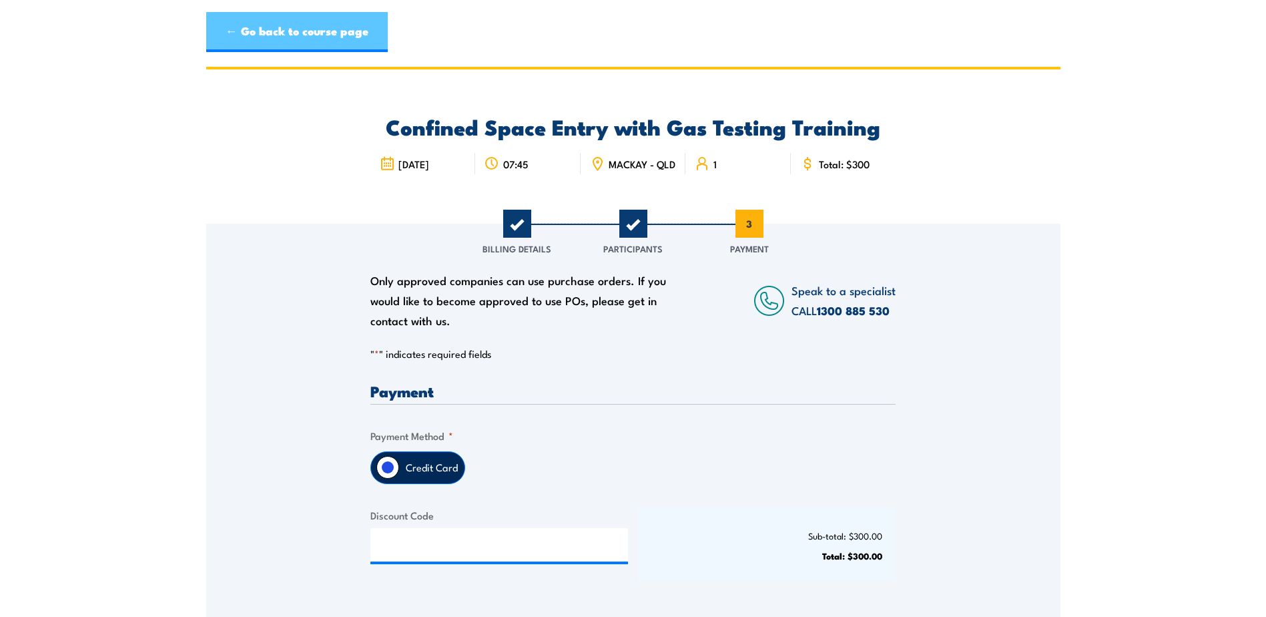
click at [272, 30] on link "← Go back to course page" at bounding box center [297, 32] width 182 height 40
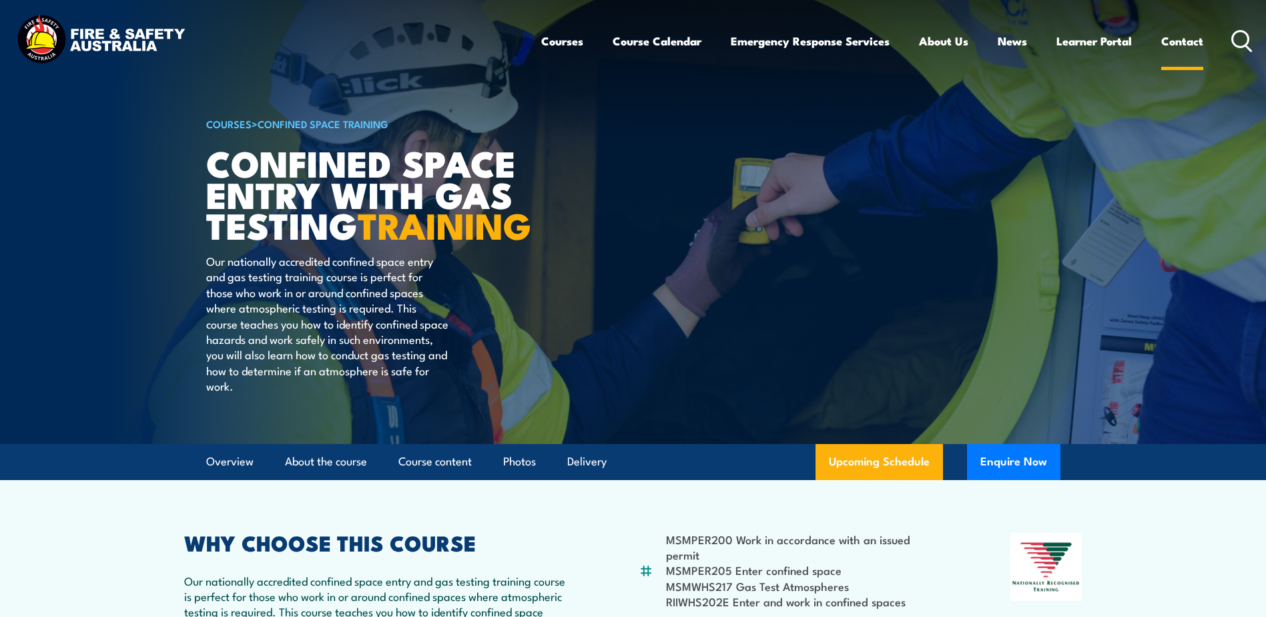
click at [1178, 41] on link "Contact" at bounding box center [1183, 40] width 42 height 35
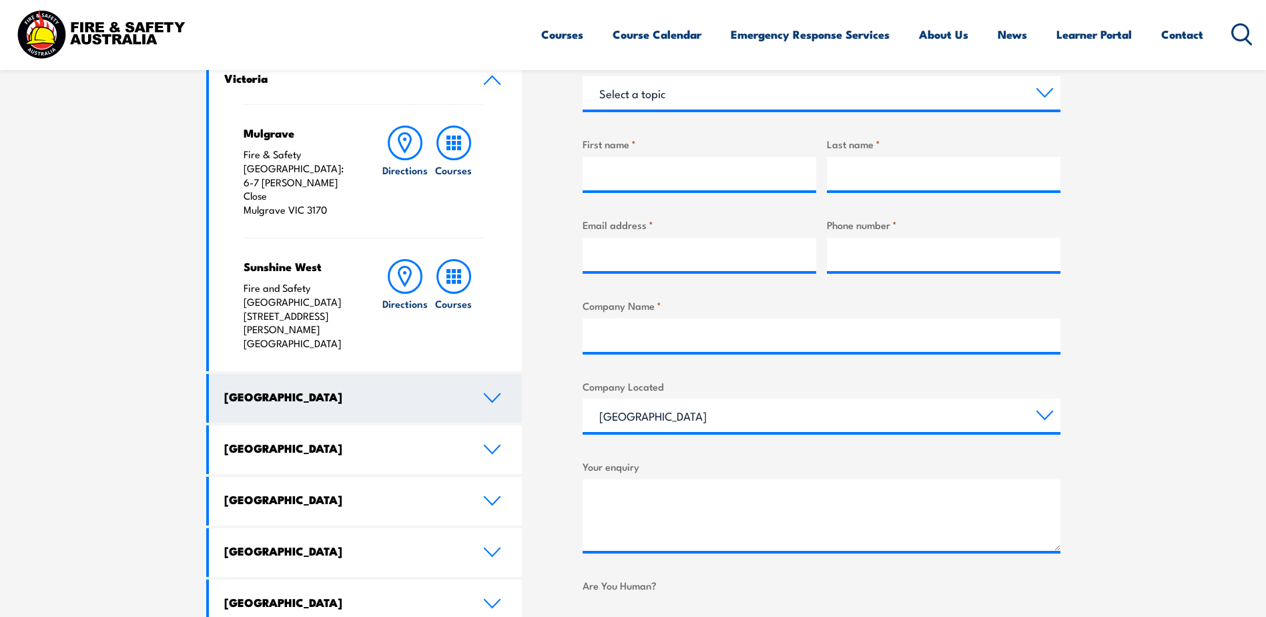
scroll to position [601, 0]
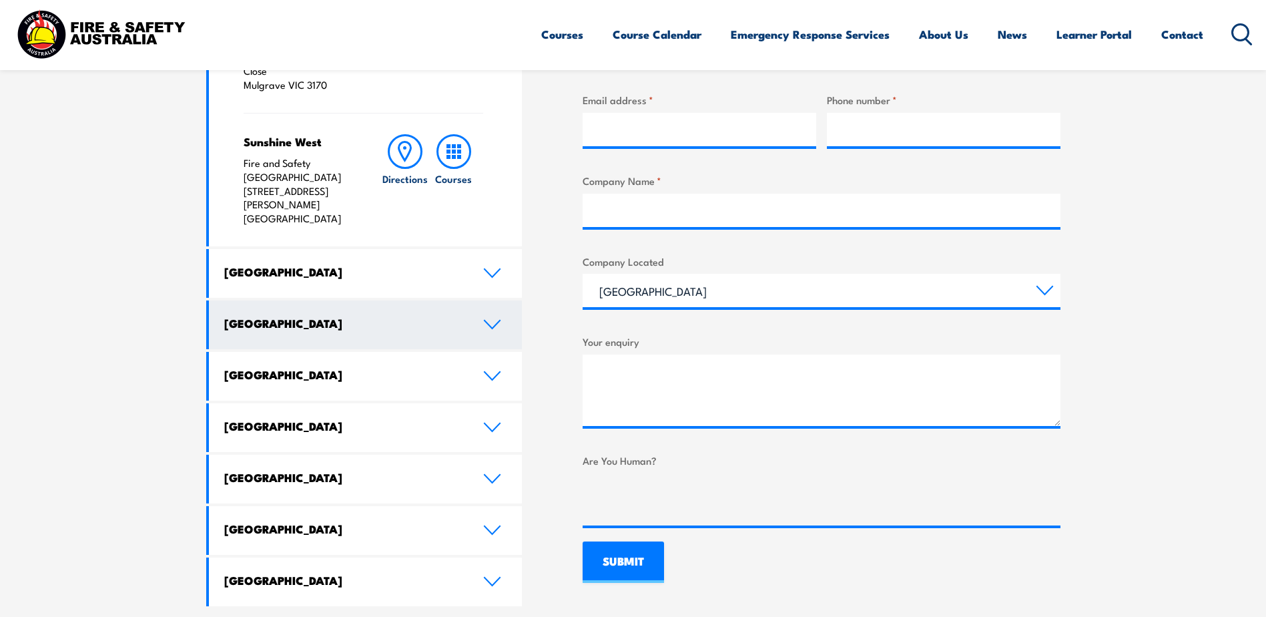
click at [497, 319] on icon at bounding box center [492, 324] width 18 height 11
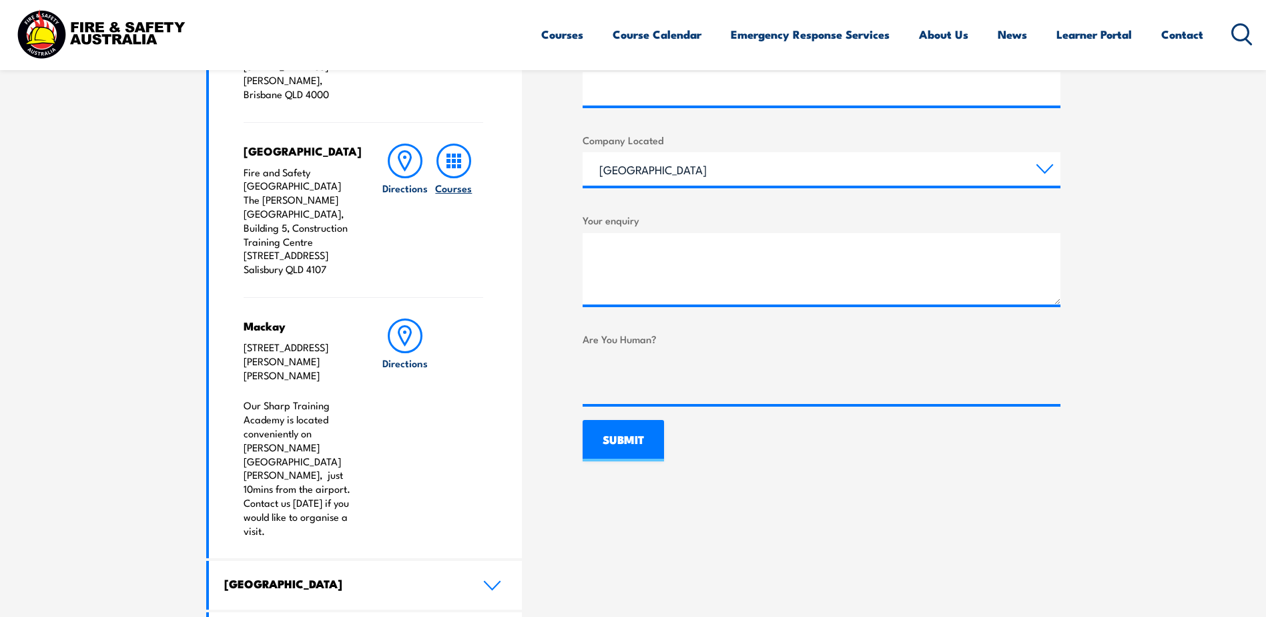
scroll to position [734, 0]
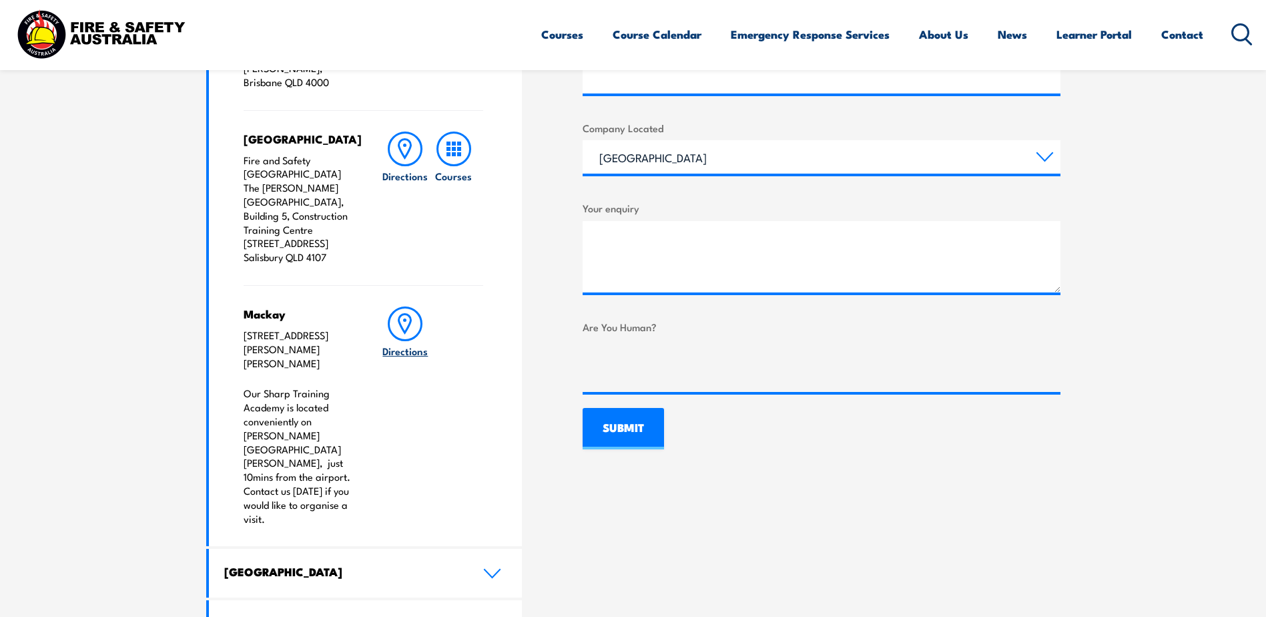
click at [409, 306] on icon at bounding box center [405, 323] width 35 height 35
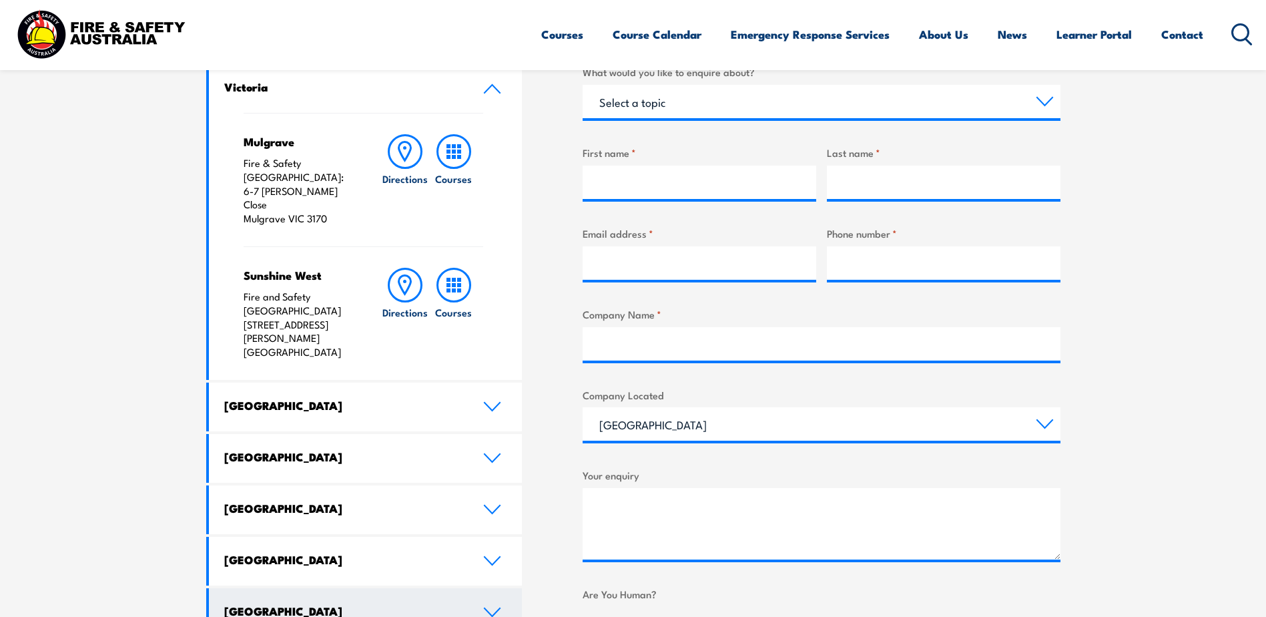
scroll to position [134, 0]
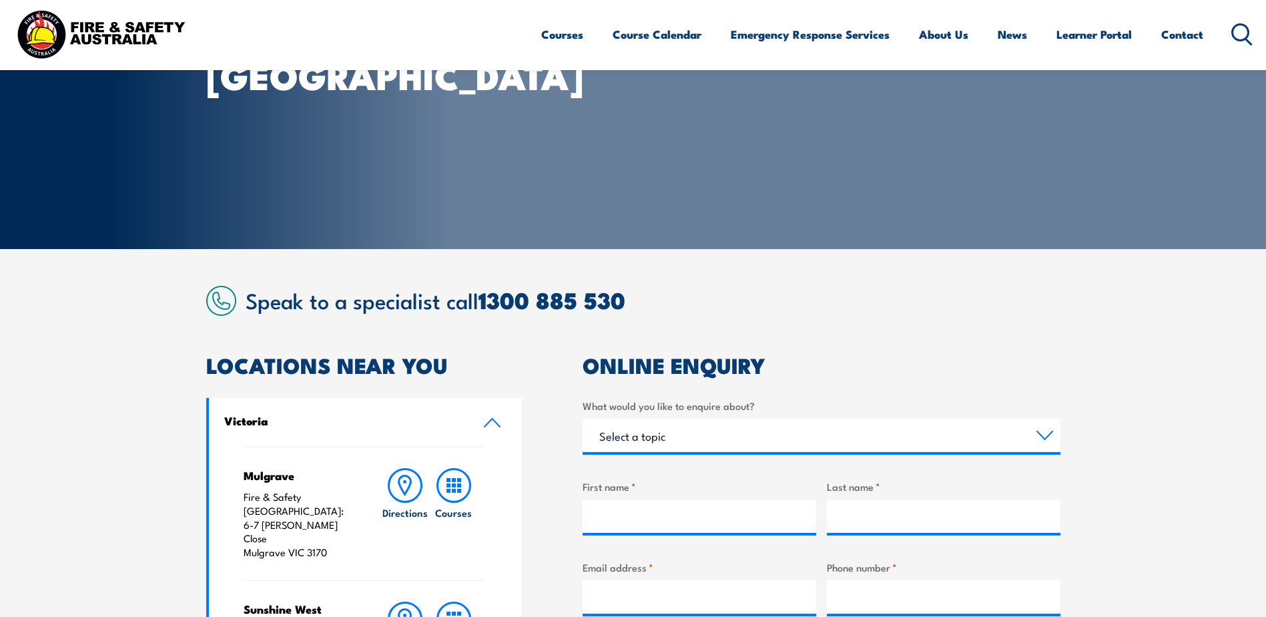
click at [488, 421] on icon at bounding box center [492, 422] width 18 height 11
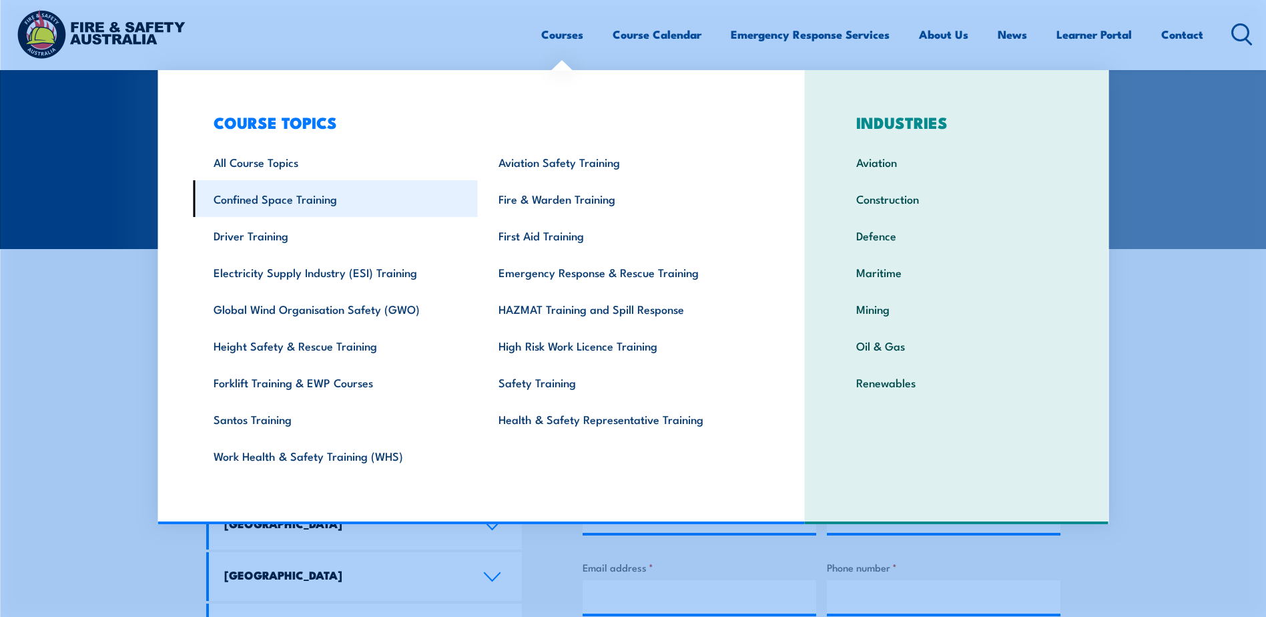
click at [246, 199] on link "Confined Space Training" at bounding box center [335, 198] width 285 height 37
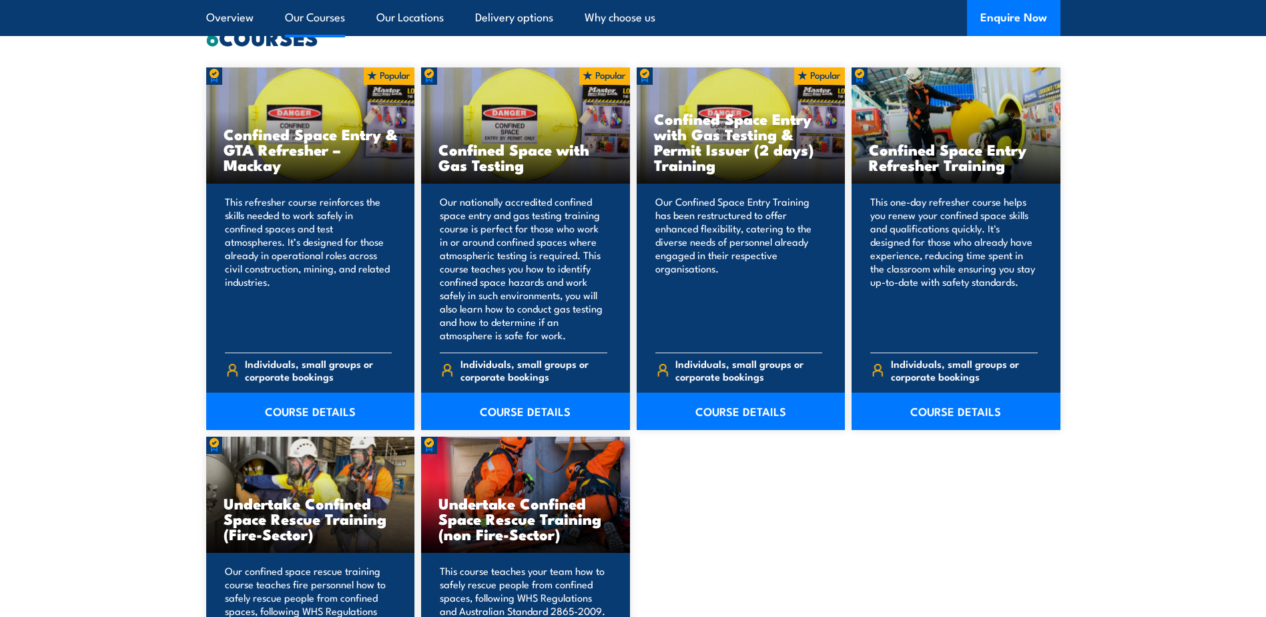
scroll to position [1001, 0]
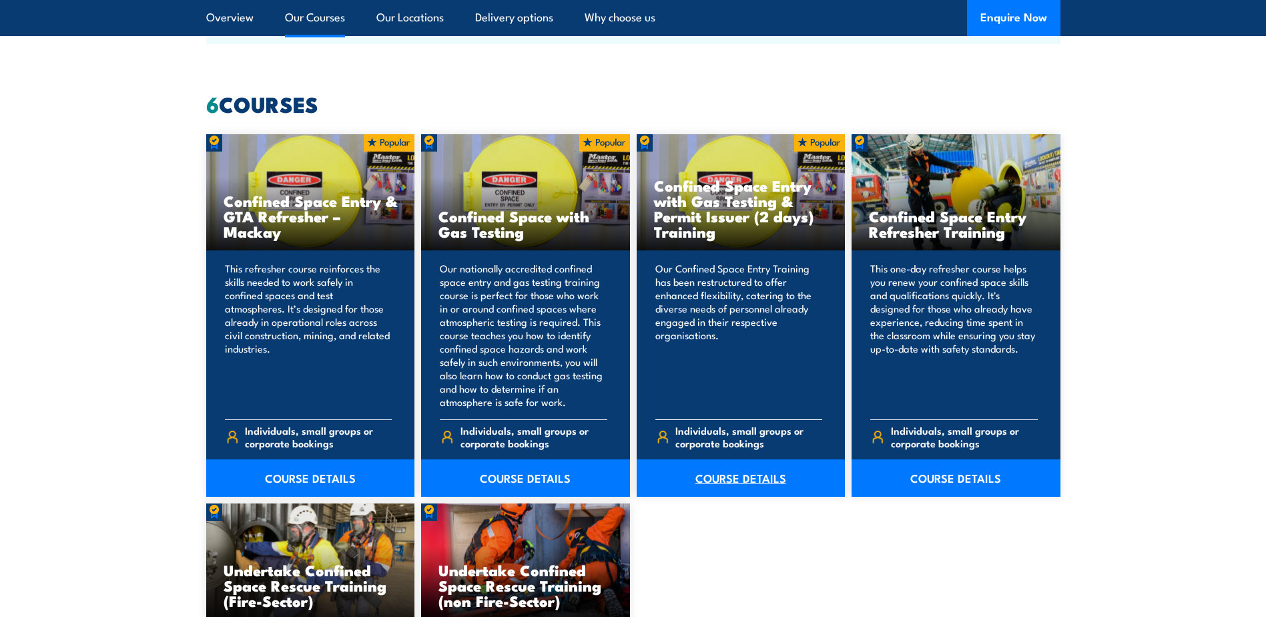
click at [750, 475] on link "COURSE DETAILS" at bounding box center [741, 477] width 209 height 37
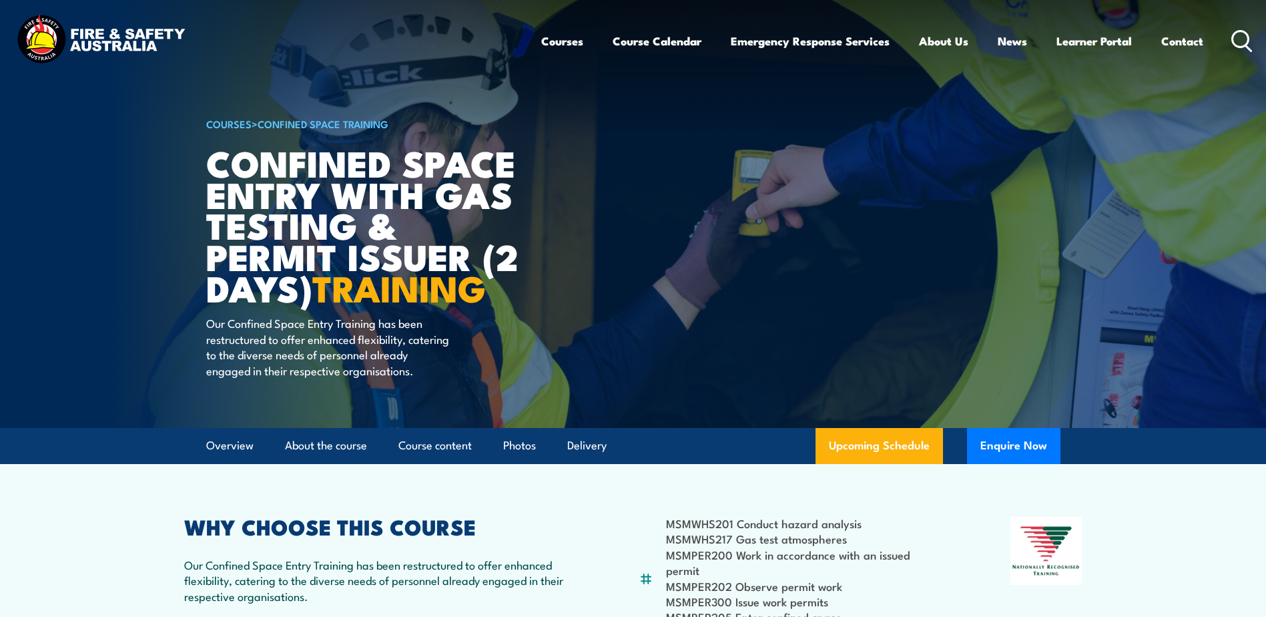
click at [304, 128] on link "Confined Space Training" at bounding box center [323, 123] width 131 height 15
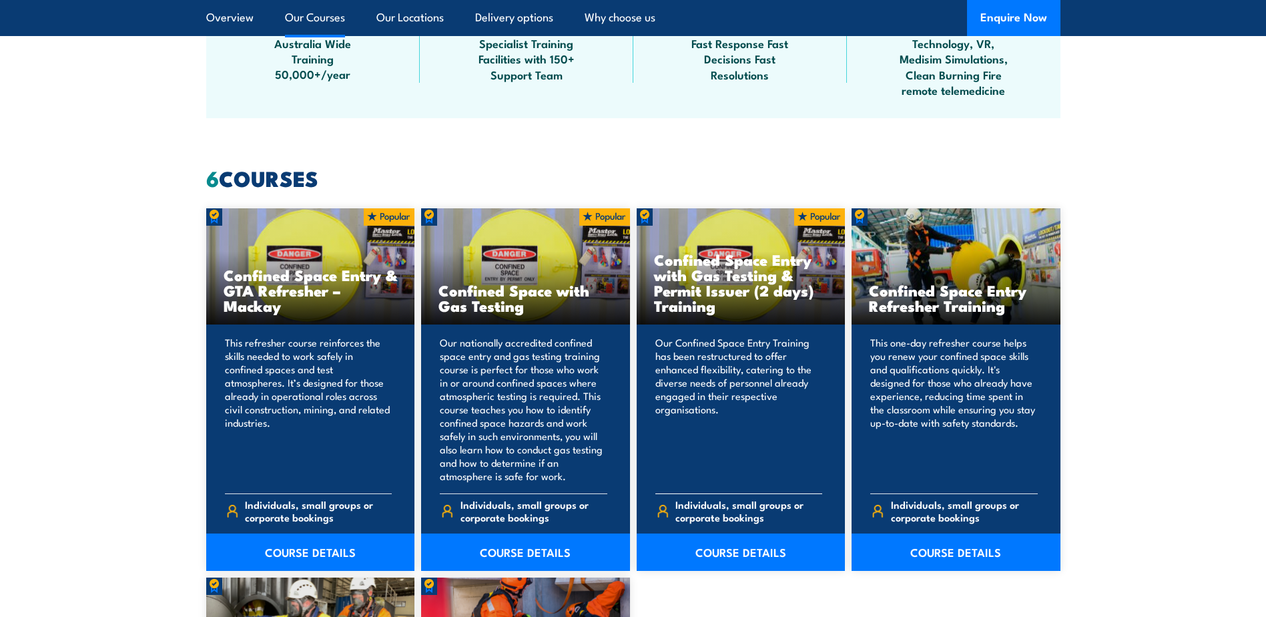
scroll to position [1001, 0]
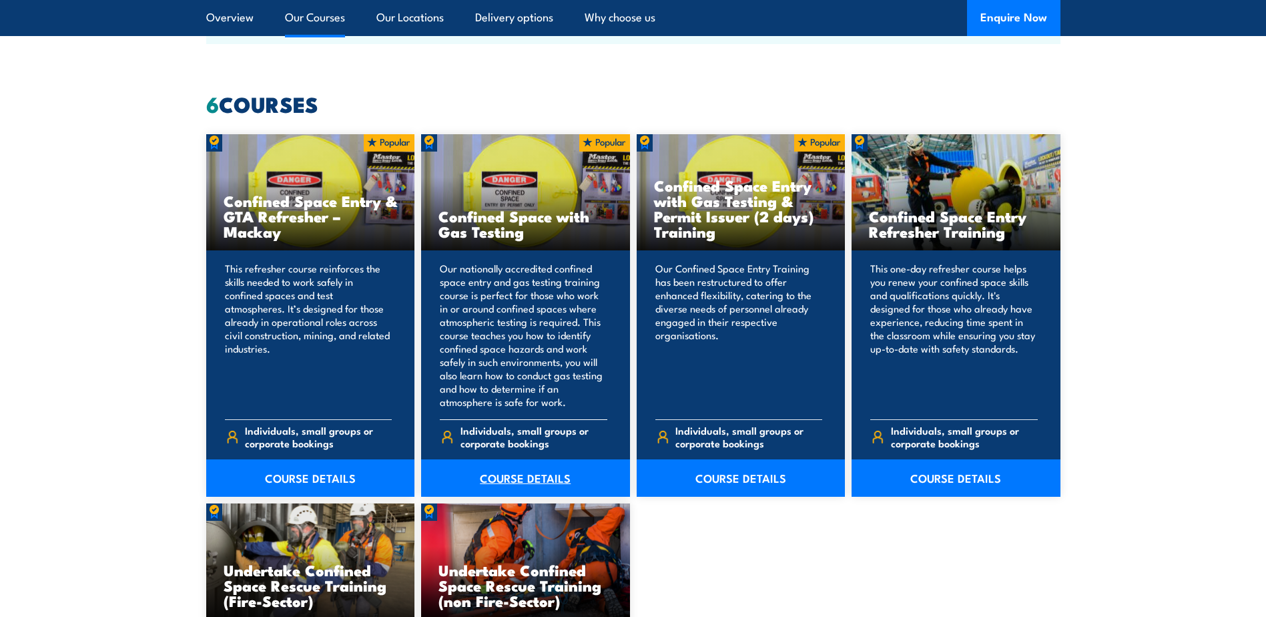
click at [523, 473] on link "COURSE DETAILS" at bounding box center [525, 477] width 209 height 37
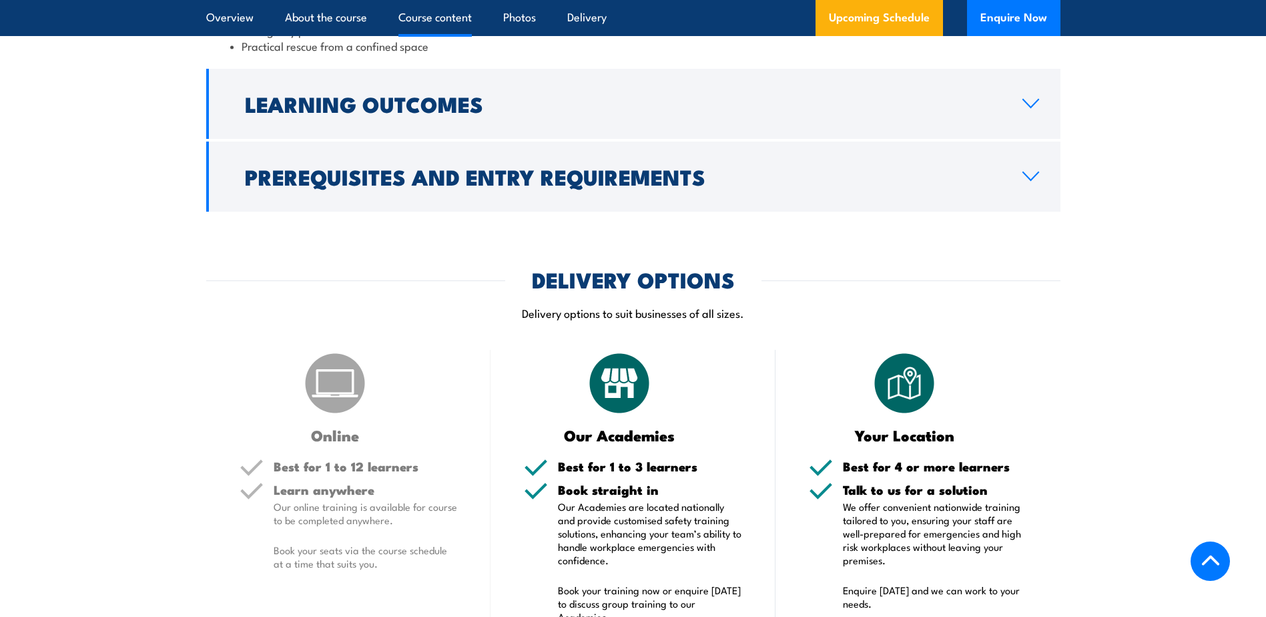
scroll to position [1669, 0]
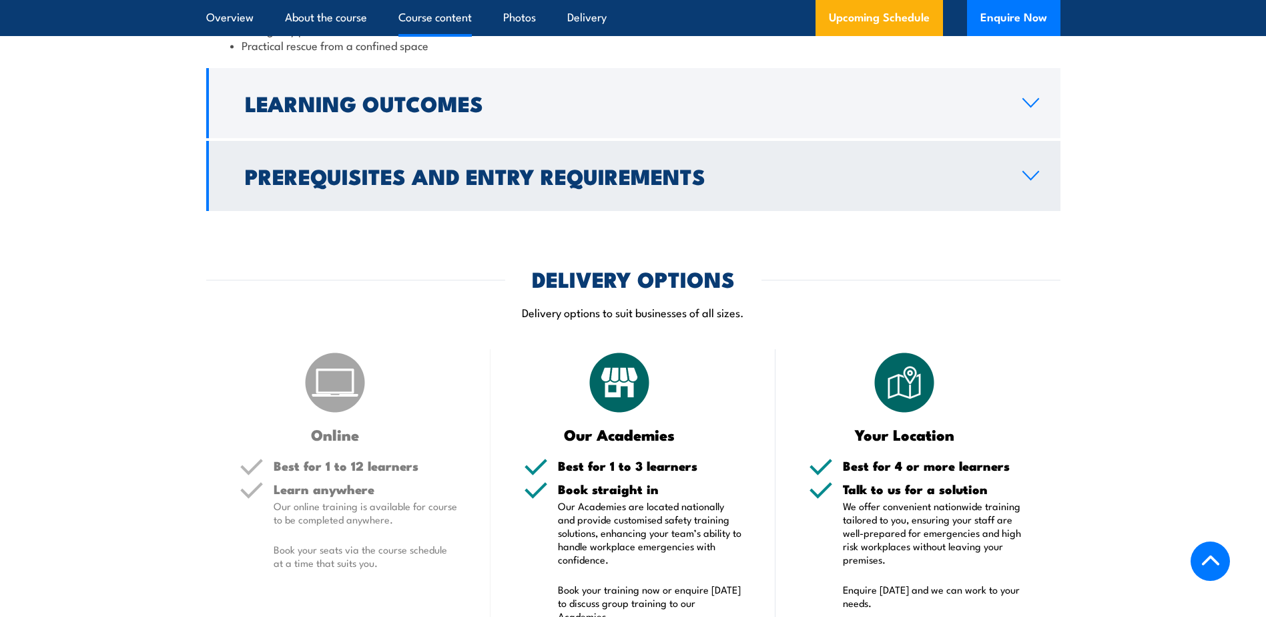
click at [1031, 181] on icon at bounding box center [1031, 175] width 18 height 11
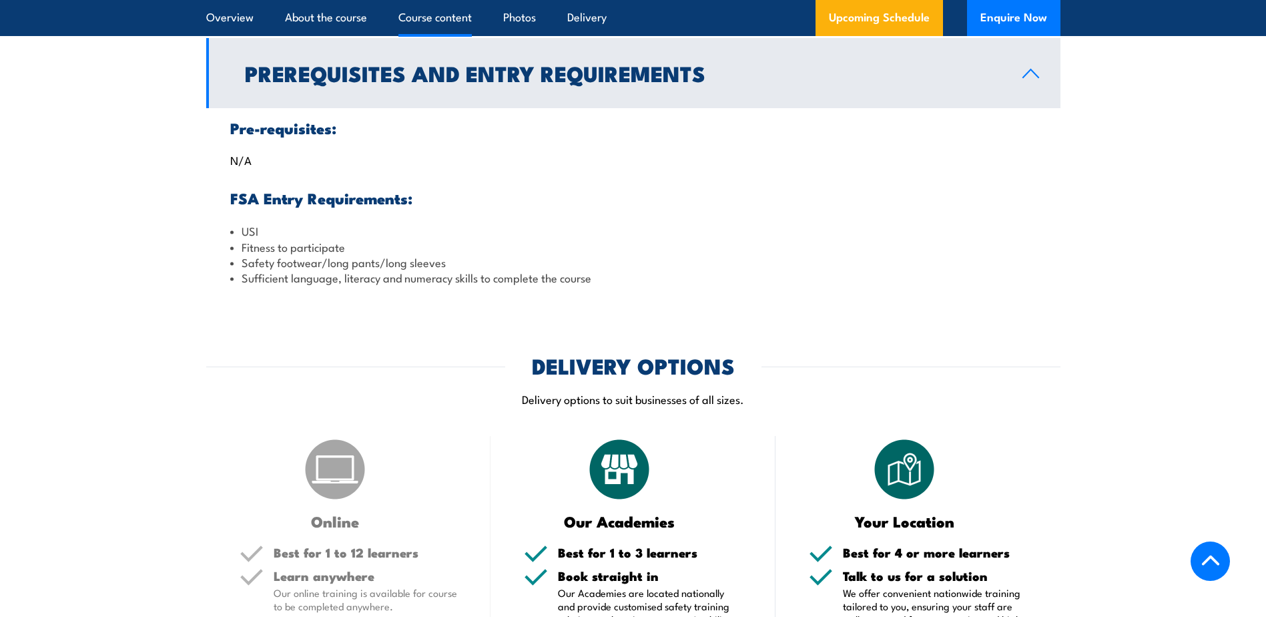
click at [1037, 79] on icon at bounding box center [1031, 73] width 18 height 11
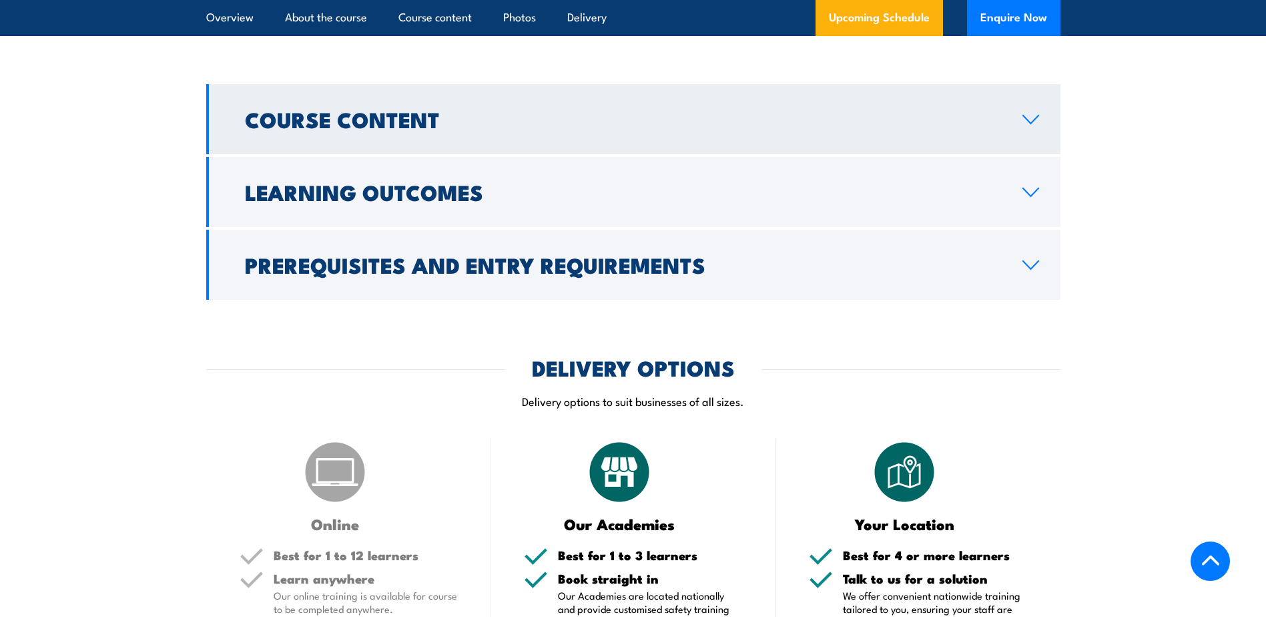
scroll to position [1297, 0]
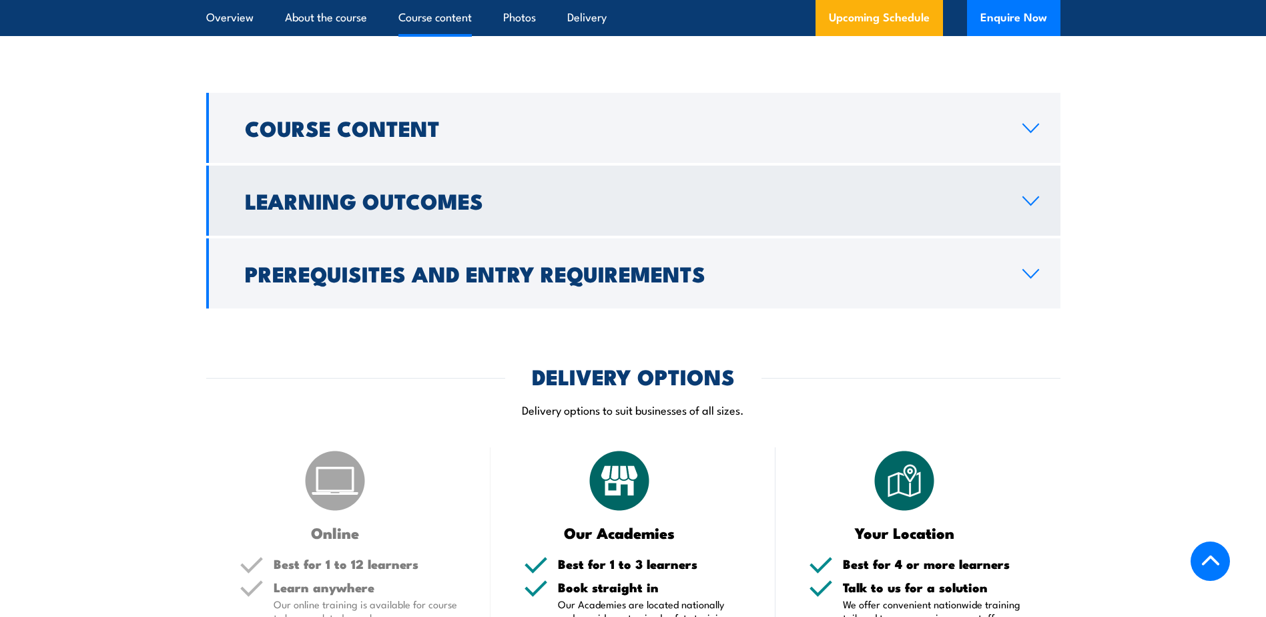
click at [1032, 206] on icon at bounding box center [1031, 201] width 18 height 11
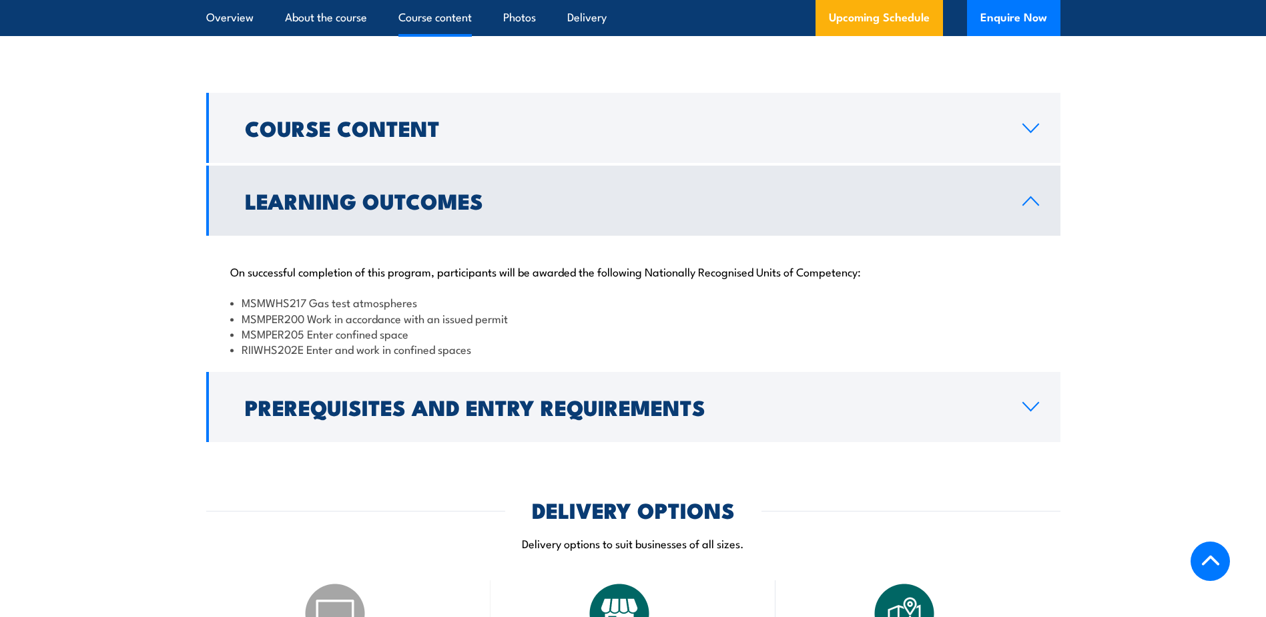
click at [1031, 205] on icon at bounding box center [1030, 201] width 15 height 8
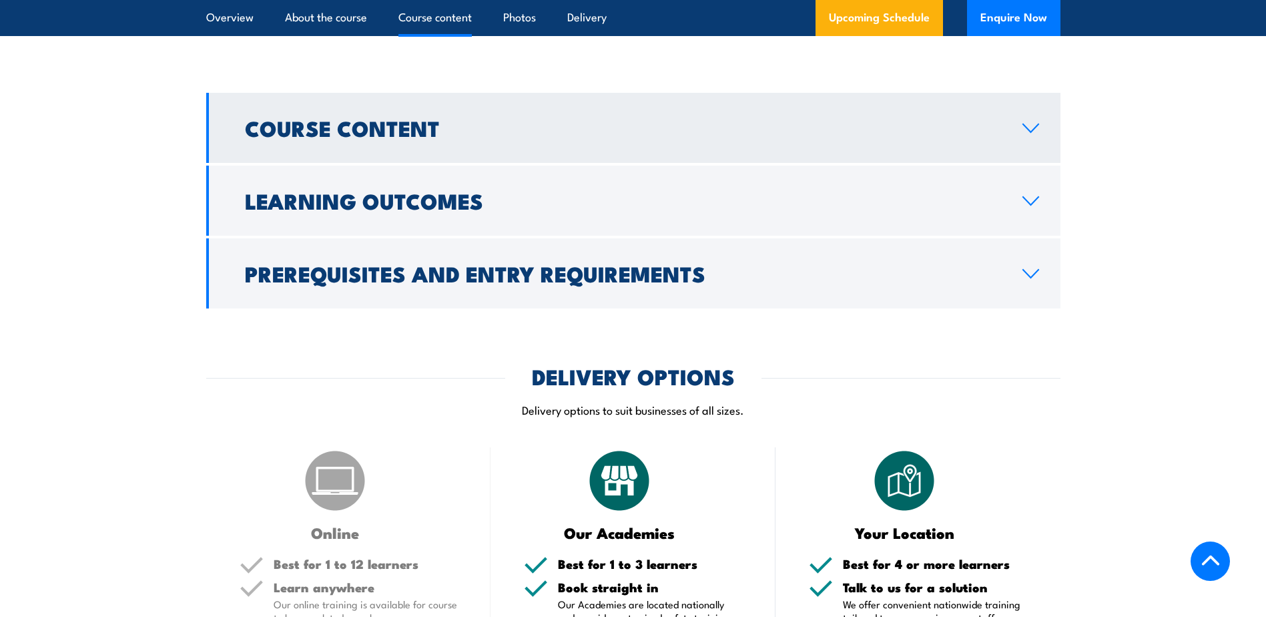
click at [1032, 132] on icon at bounding box center [1030, 128] width 15 height 8
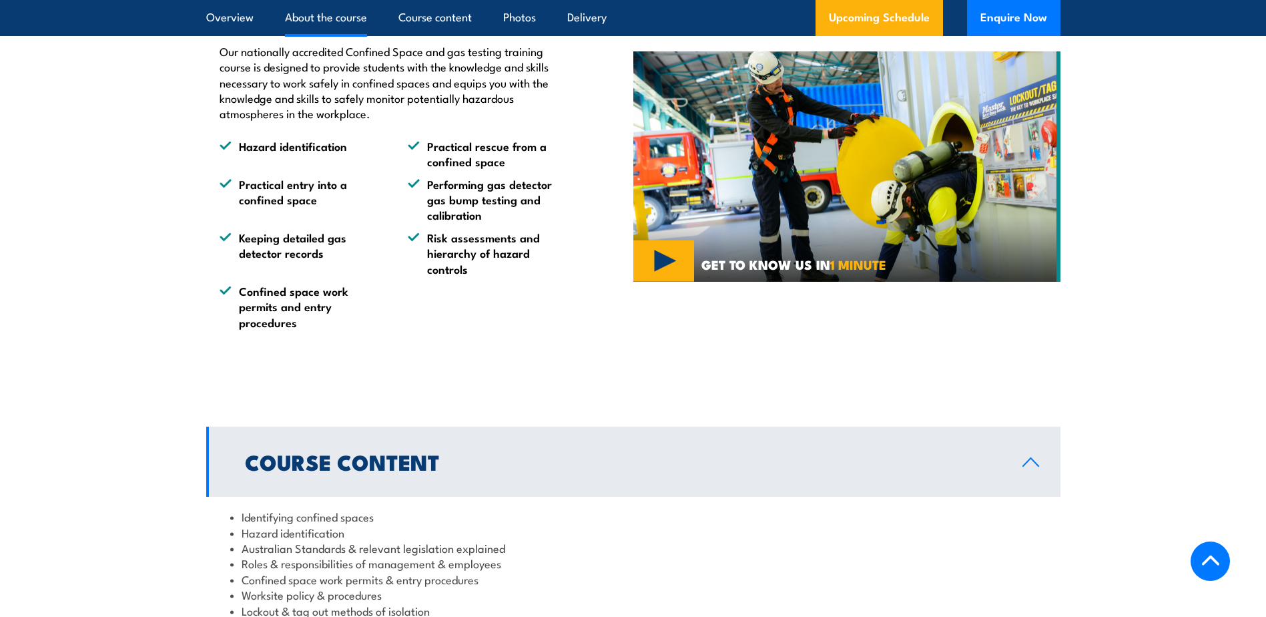
scroll to position [897, 0]
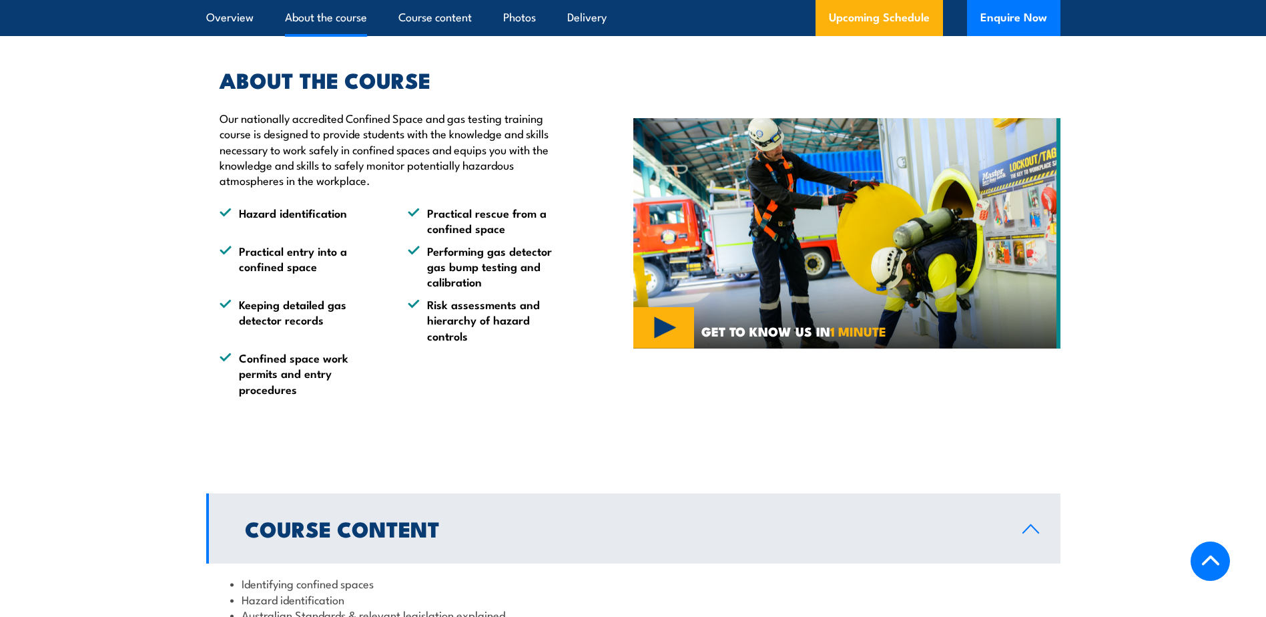
click at [681, 349] on img at bounding box center [847, 233] width 427 height 231
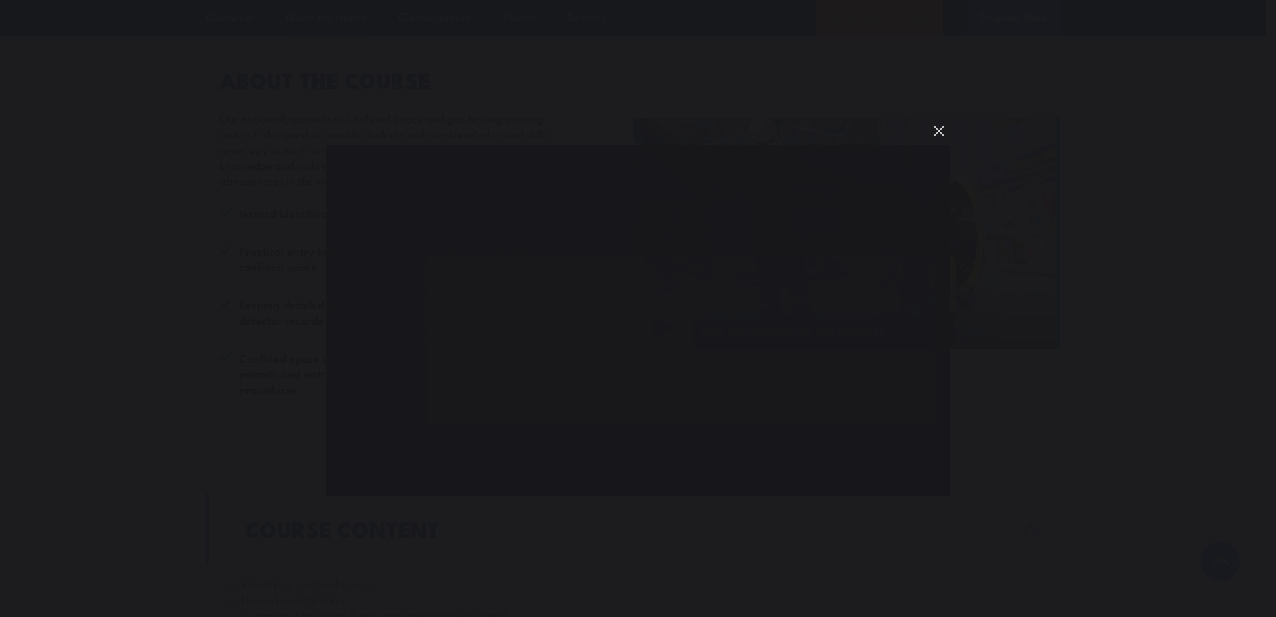
click at [941, 133] on button "You can close this modal content with the ESC key" at bounding box center [939, 130] width 23 height 23
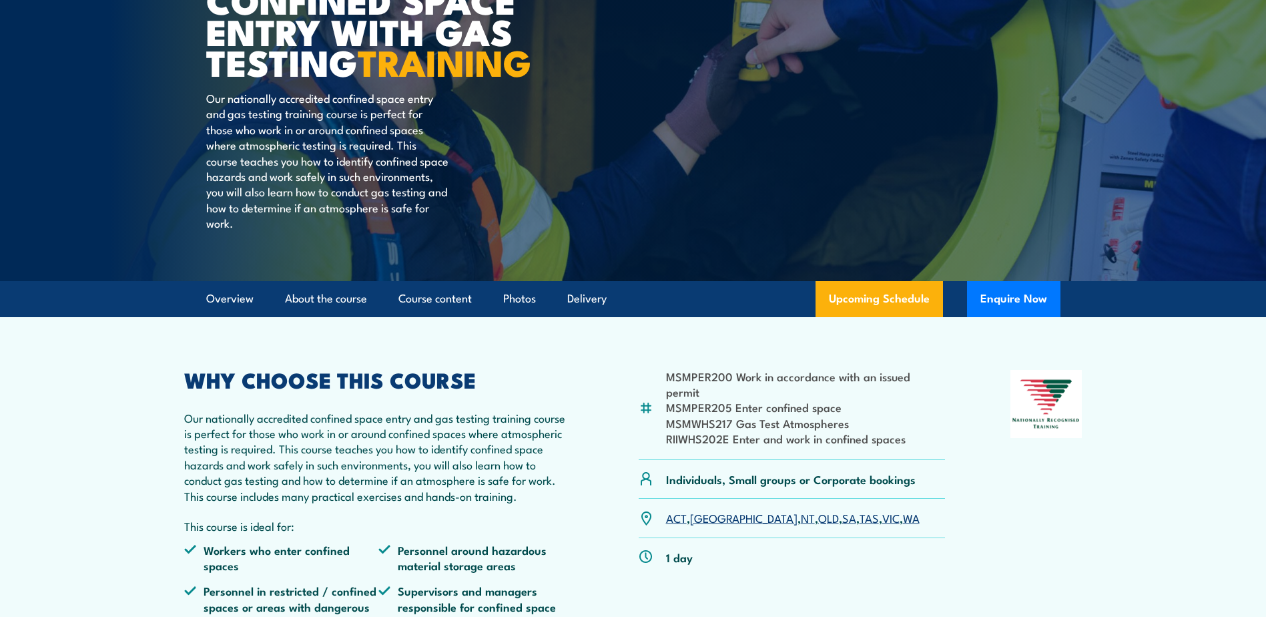
scroll to position [0, 0]
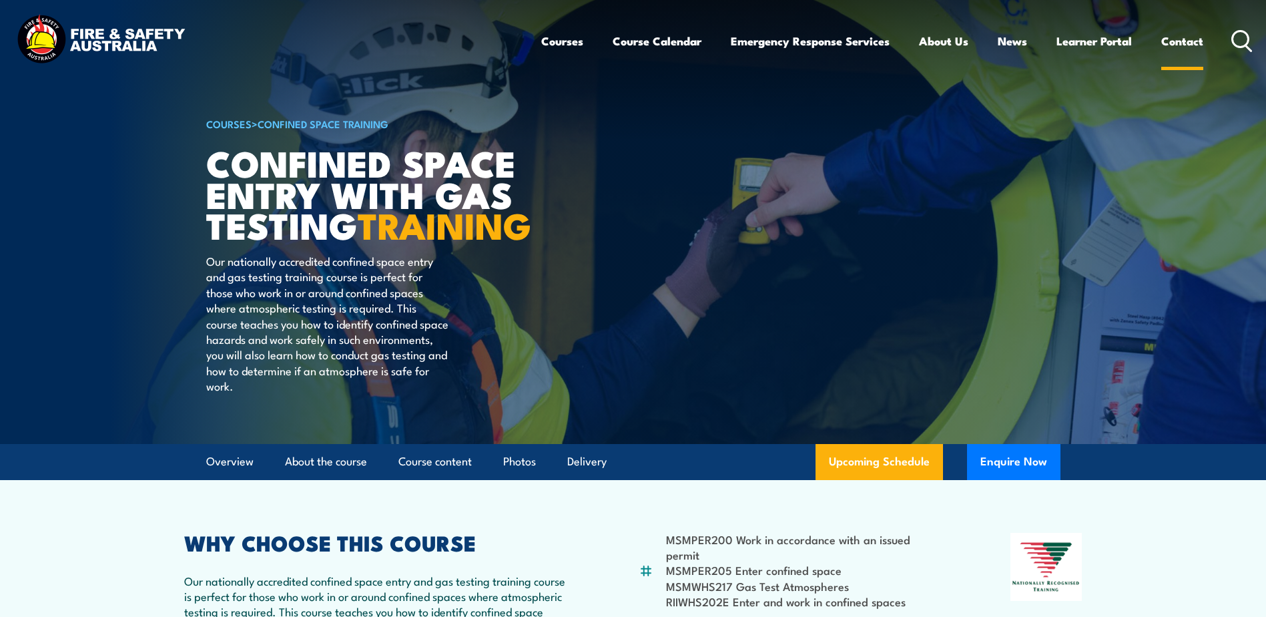
click at [1185, 41] on link "Contact" at bounding box center [1183, 40] width 42 height 35
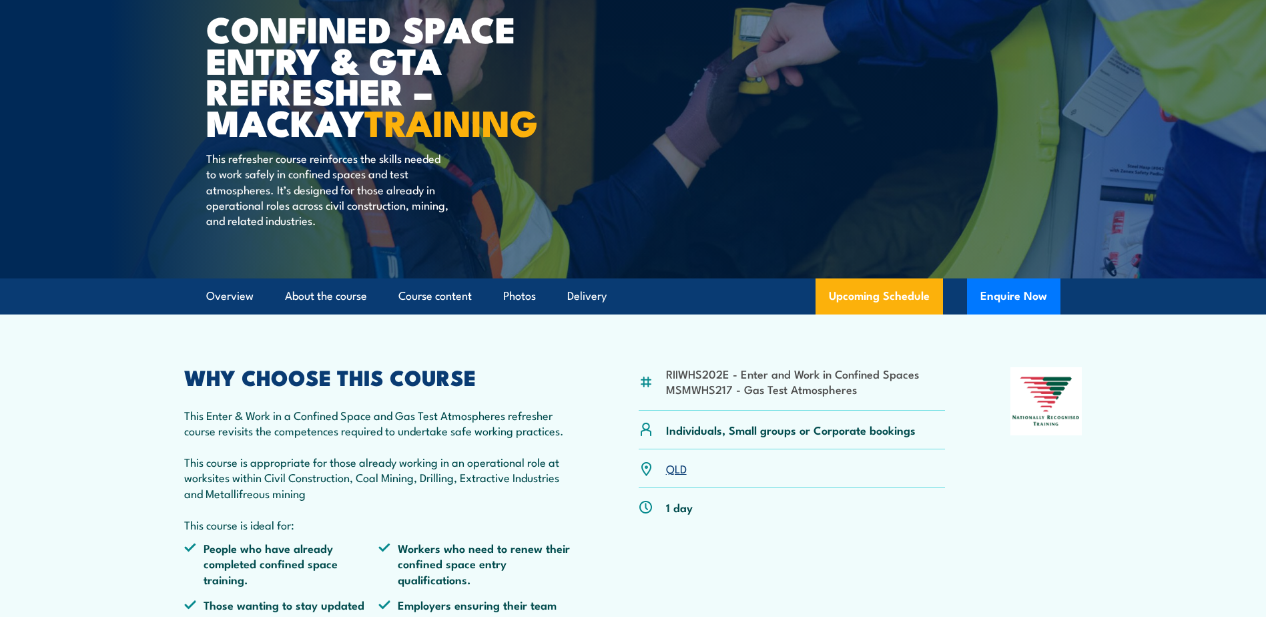
scroll to position [200, 0]
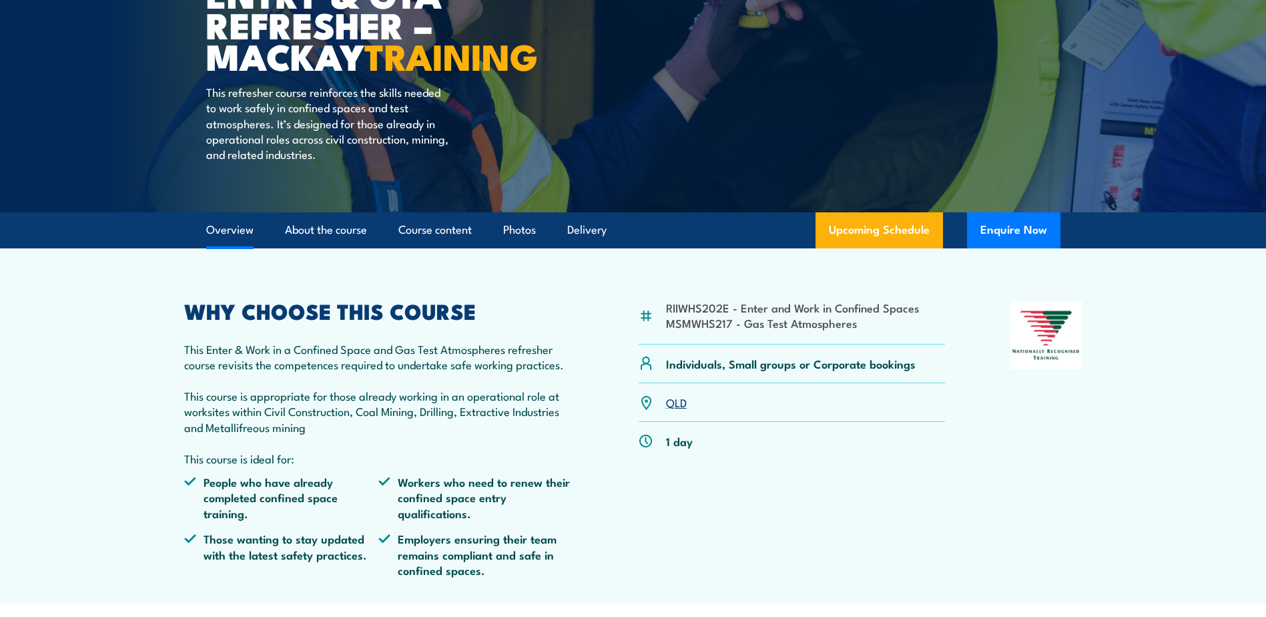
click at [221, 248] on link "Overview" at bounding box center [229, 229] width 47 height 35
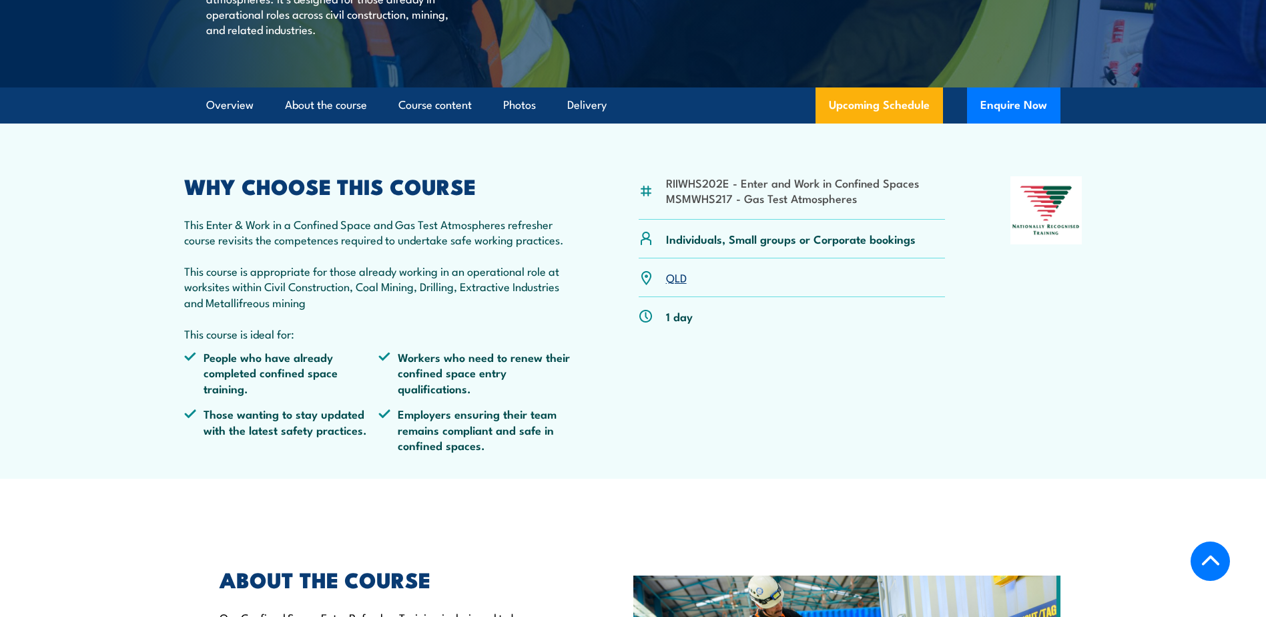
scroll to position [397, 0]
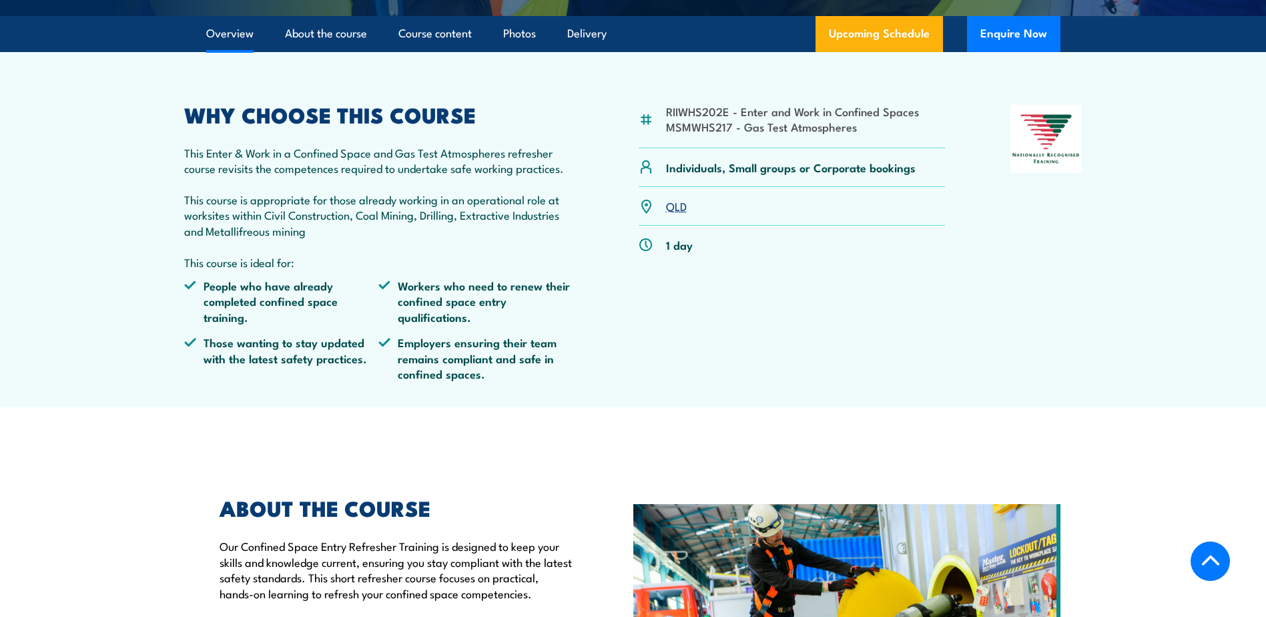
click at [330, 191] on p "This Enter & Work in a Confined Space and Gas Test Atmospheres refresher course…" at bounding box center [379, 207] width 390 height 125
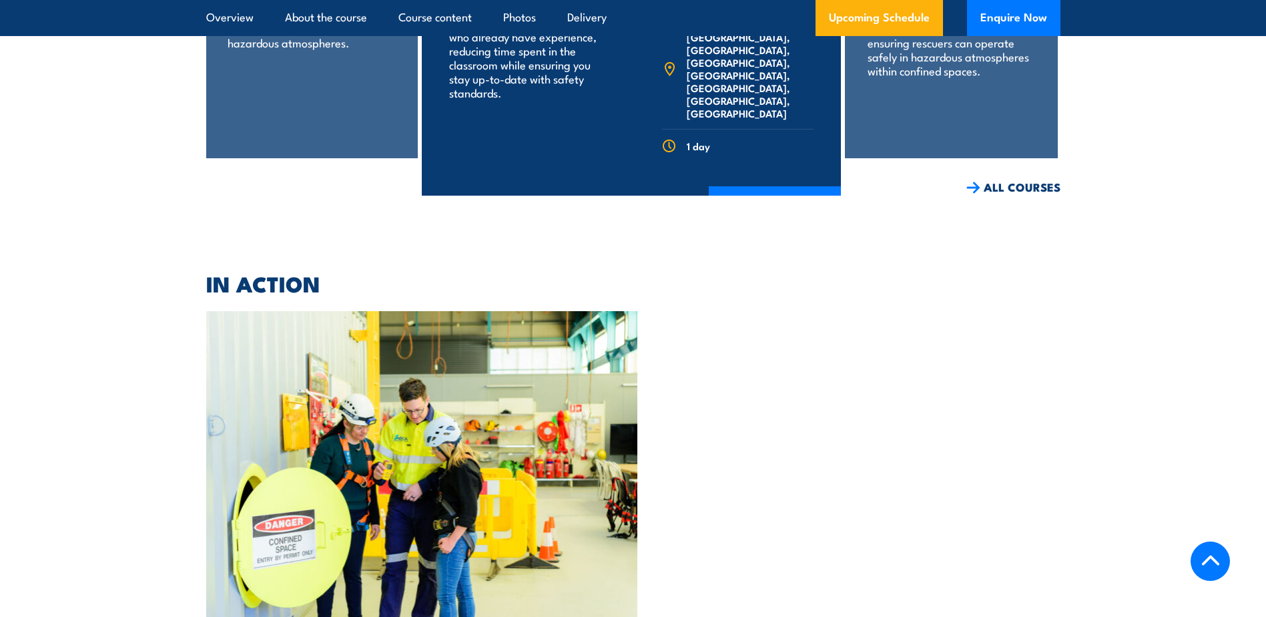
scroll to position [3062, 0]
